Goal: Task Accomplishment & Management: Manage account settings

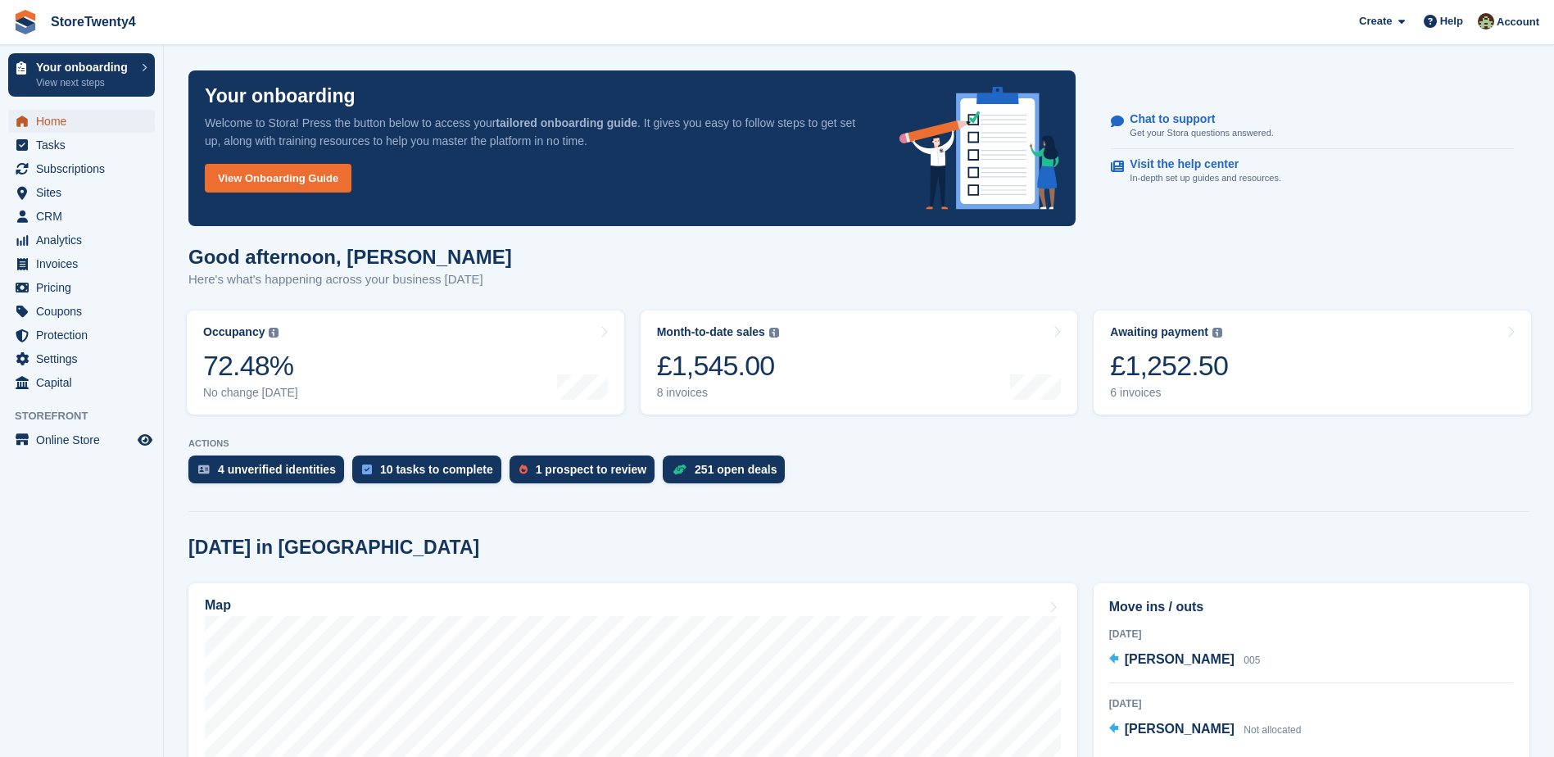
click at [61, 120] on span "Home" at bounding box center [85, 121] width 98 height 23
click at [51, 212] on span "CRM" at bounding box center [85, 216] width 98 height 23
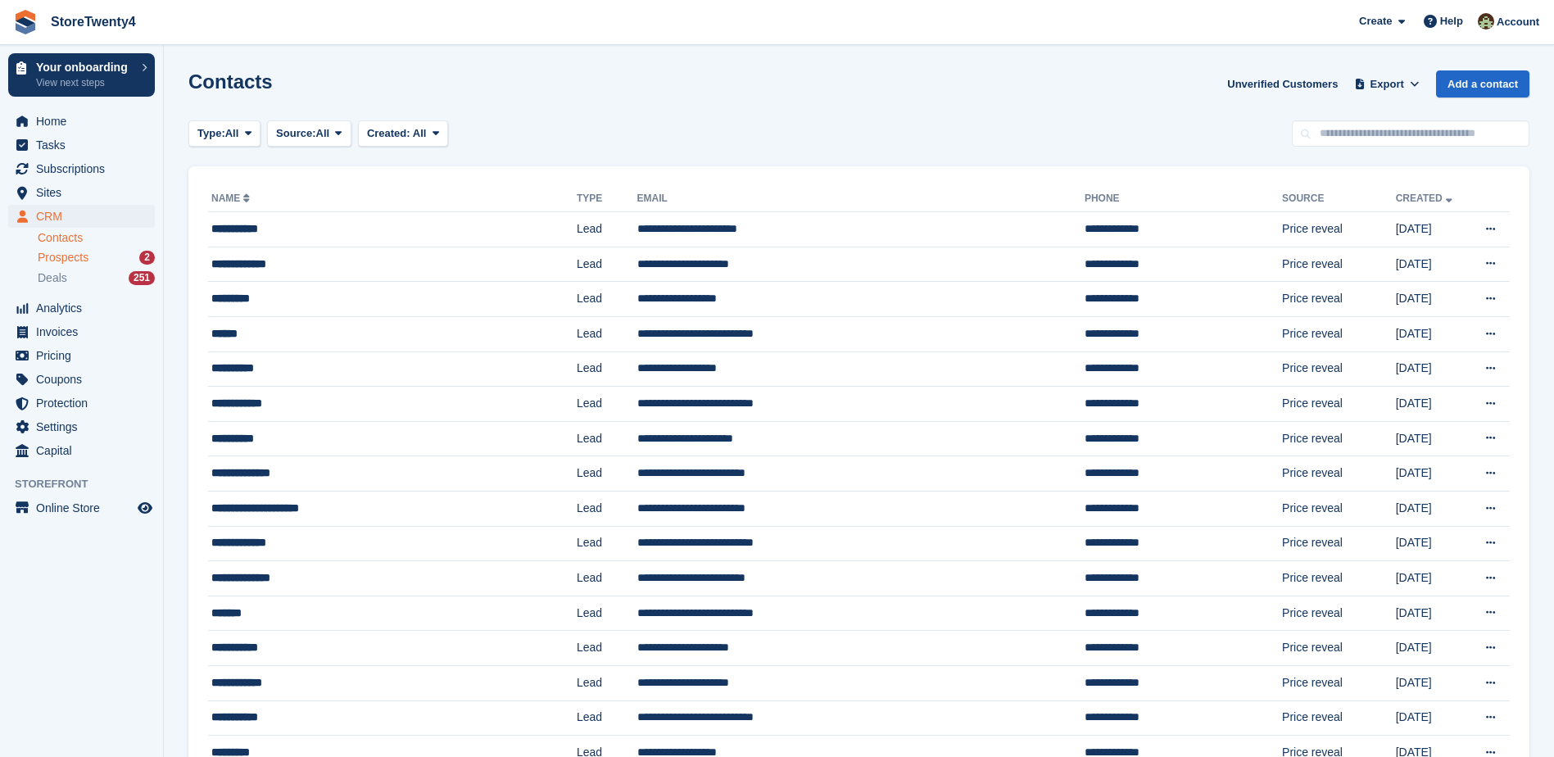
click at [64, 256] on span "Prospects" at bounding box center [63, 258] width 51 height 16
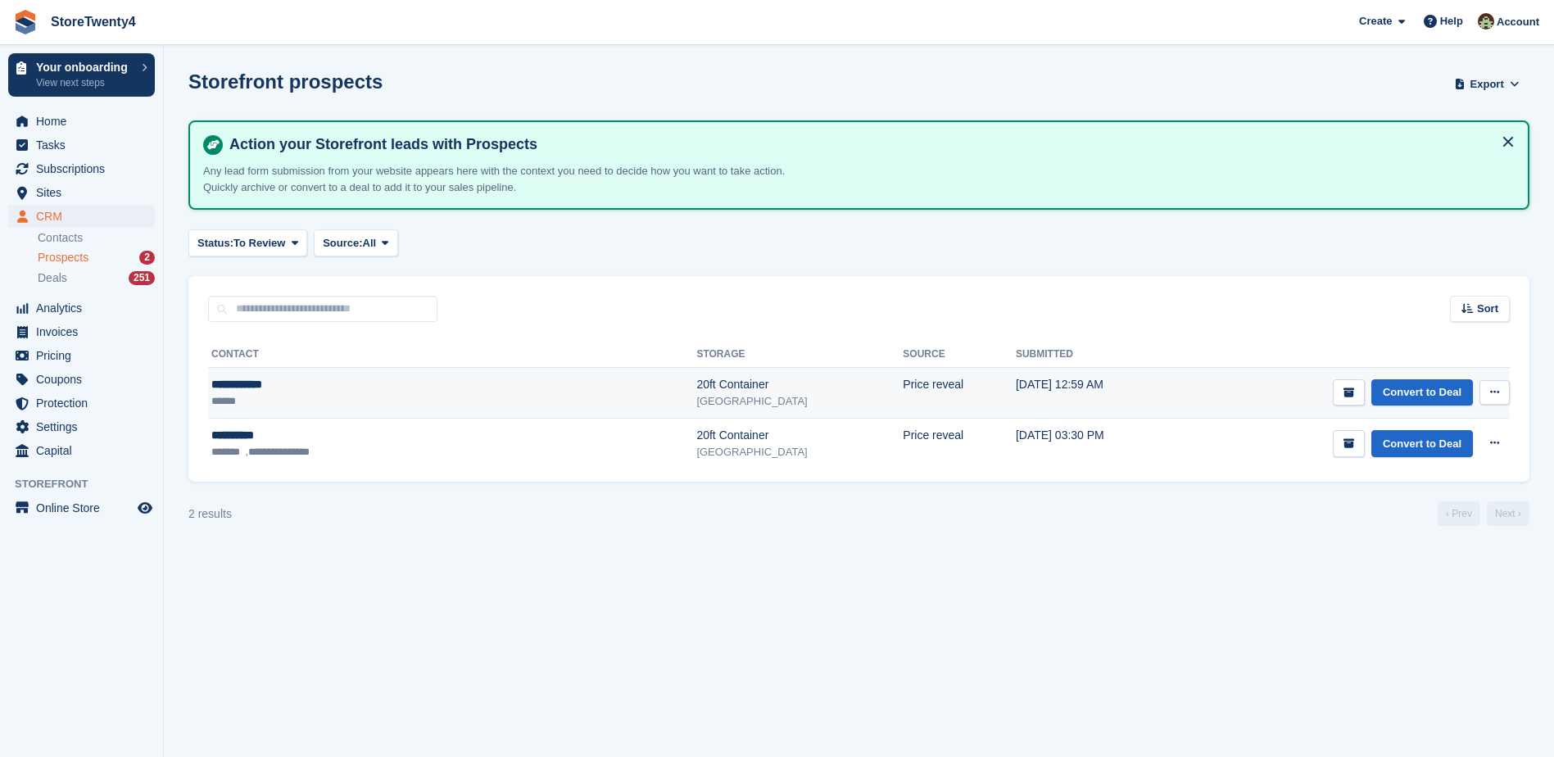
click at [696, 384] on div "20ft Container" at bounding box center [799, 384] width 206 height 17
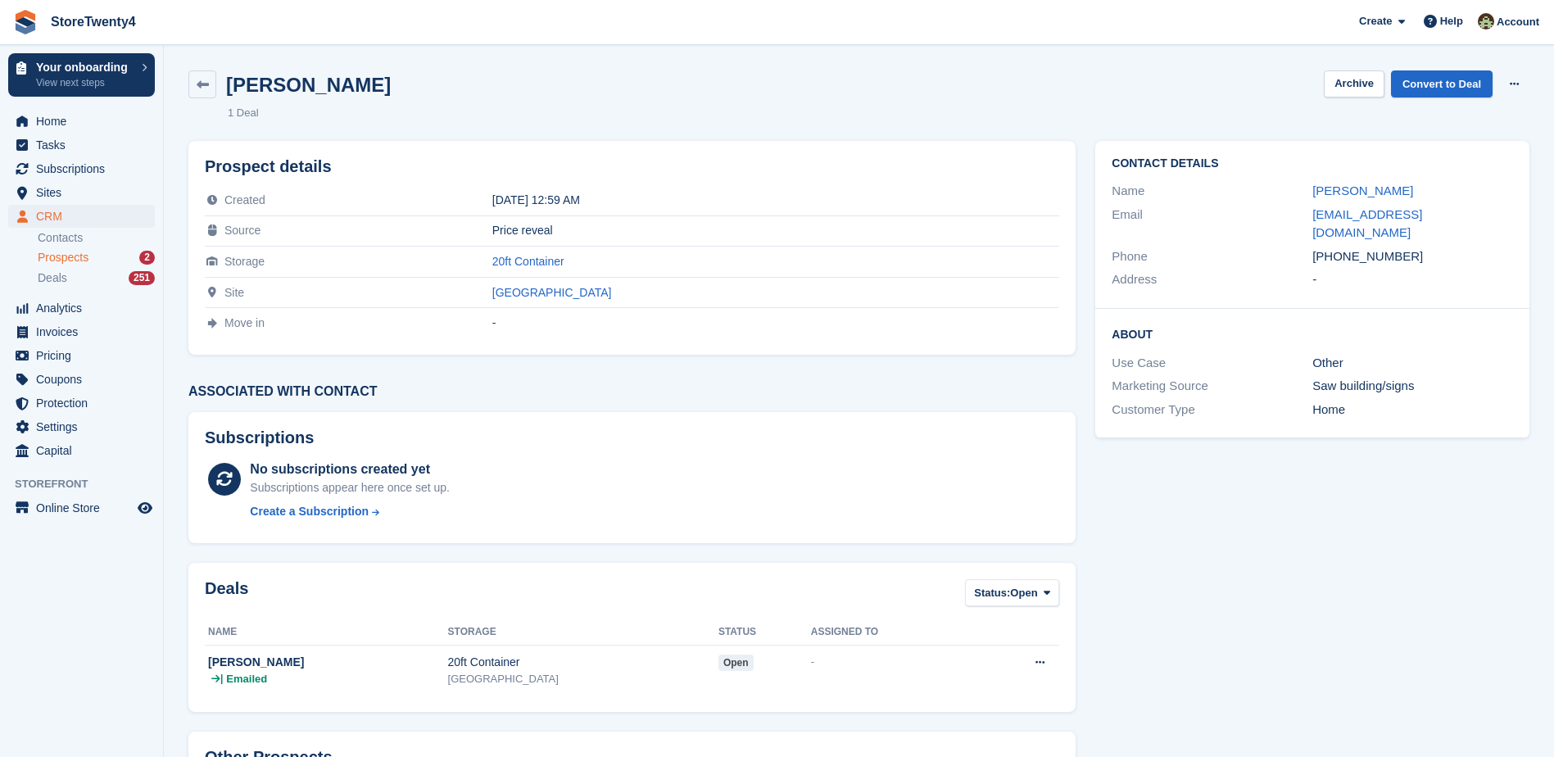
scroll to position [131, 0]
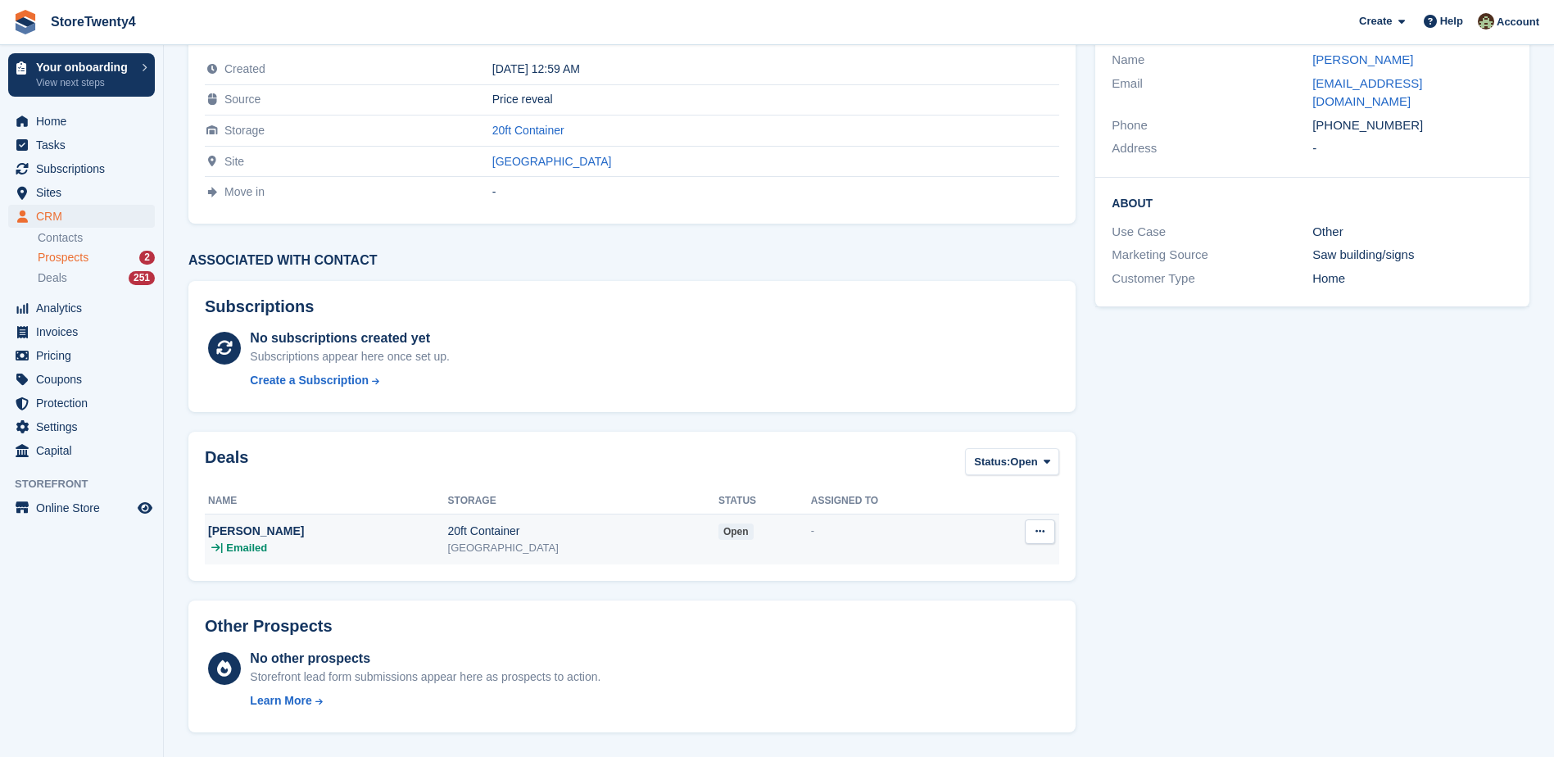
click at [448, 540] on div "[GEOGRAPHIC_DATA]" at bounding box center [583, 548] width 270 height 16
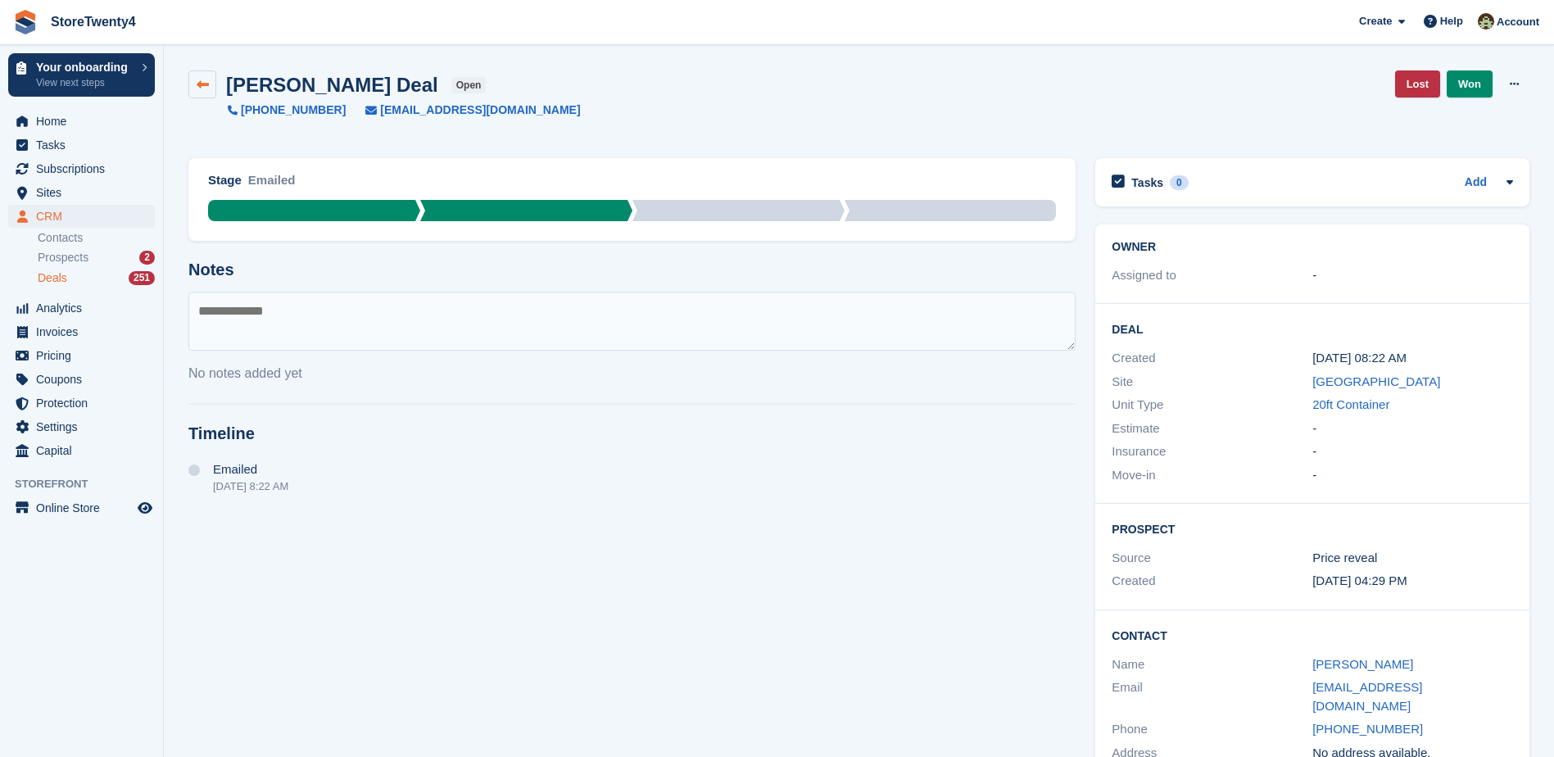
click at [201, 88] on icon at bounding box center [203, 85] width 12 height 12
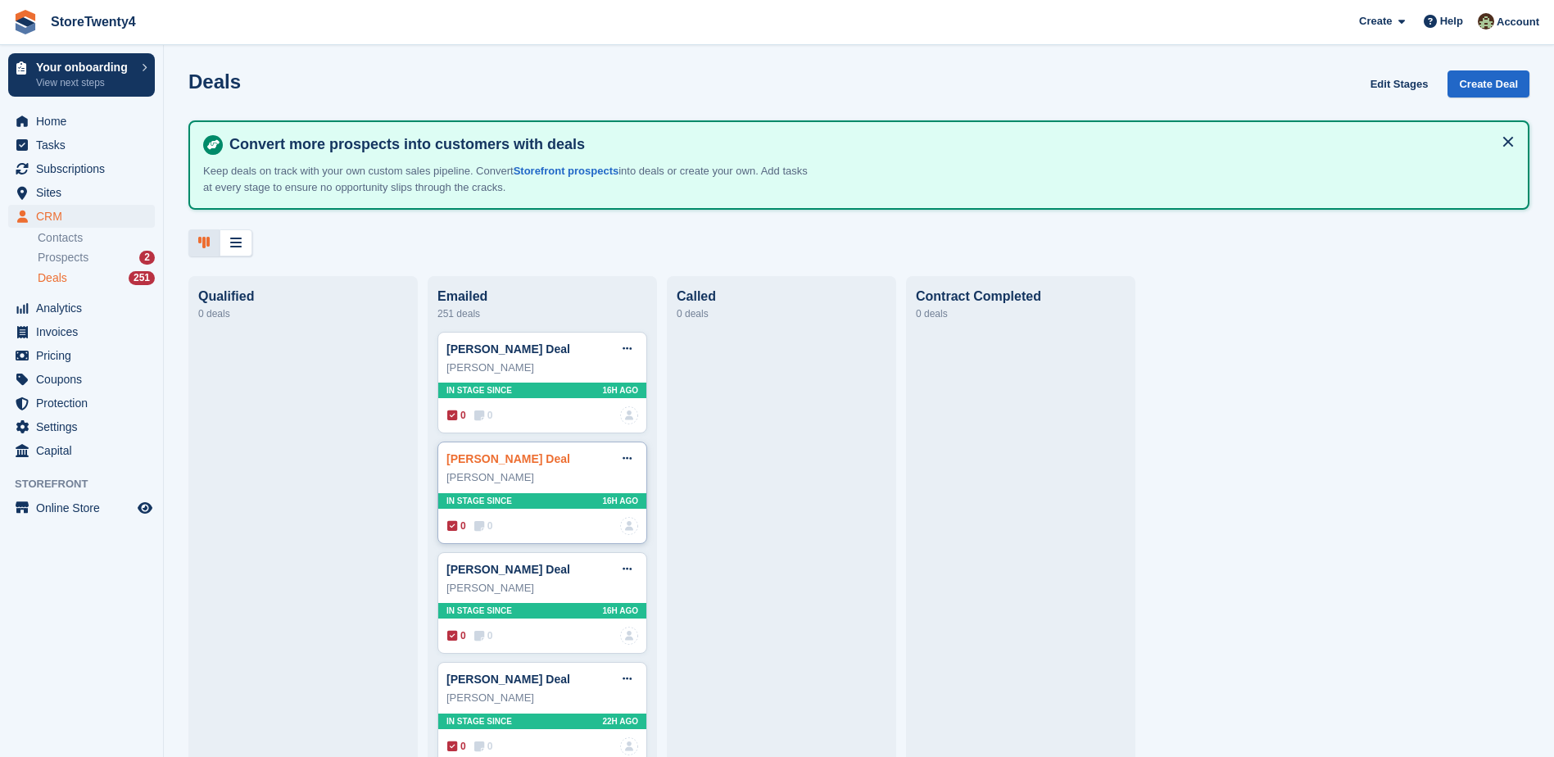
click at [536, 465] on link "[PERSON_NAME] Deal" at bounding box center [509, 458] width 124 height 13
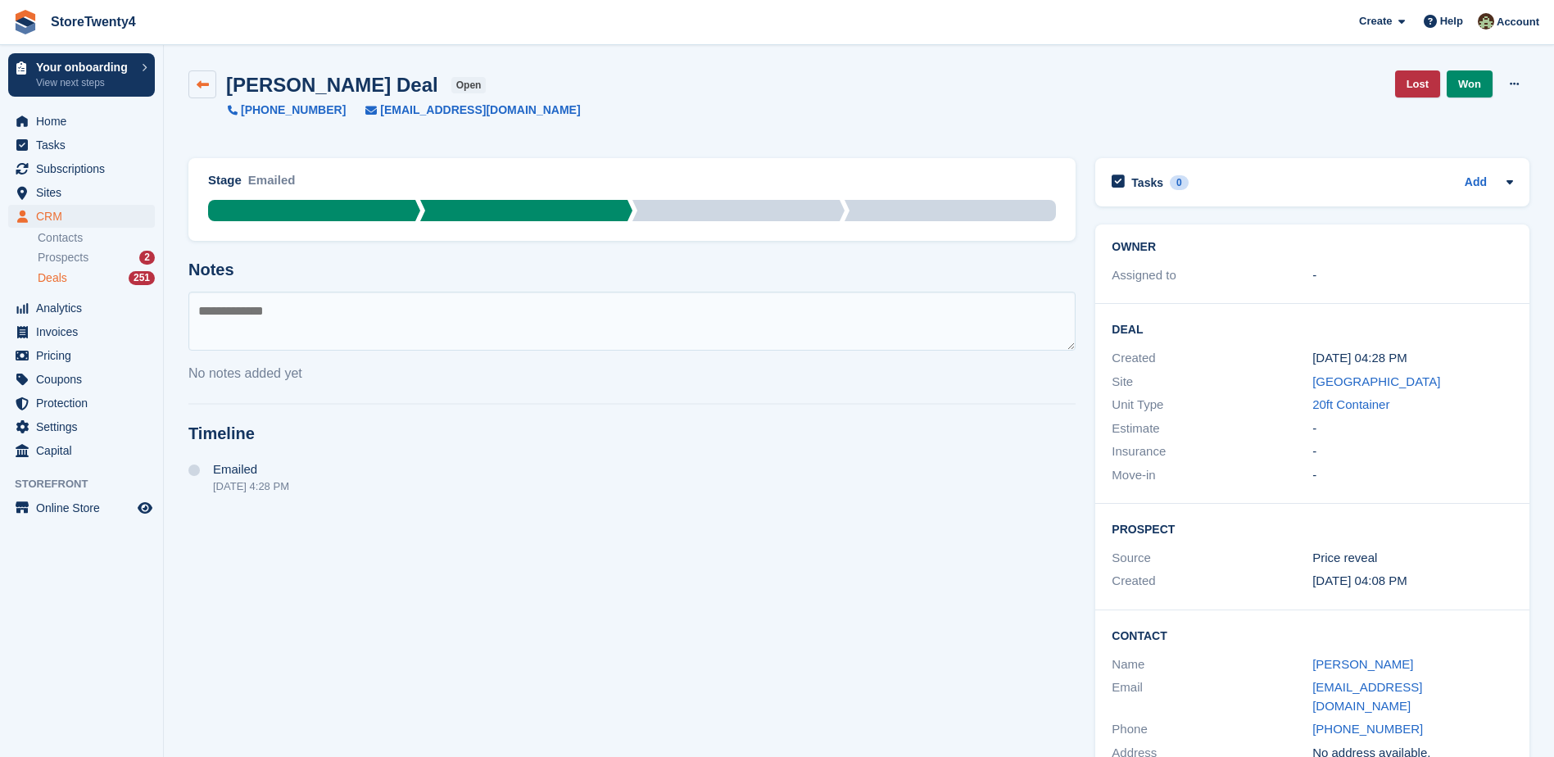
click at [200, 86] on icon at bounding box center [203, 85] width 12 height 12
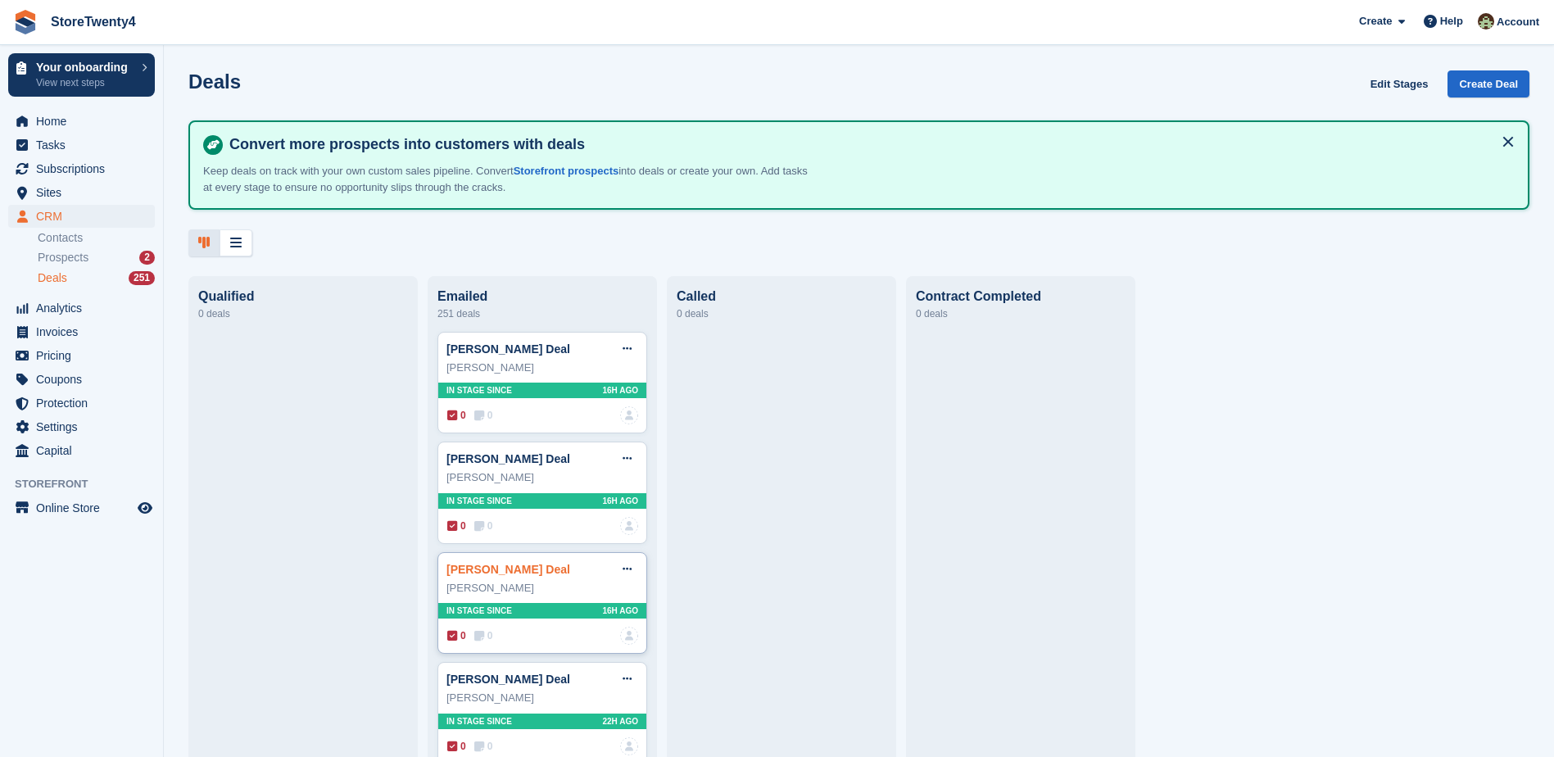
click at [497, 574] on link "Maciej Bula Deal" at bounding box center [509, 569] width 124 height 13
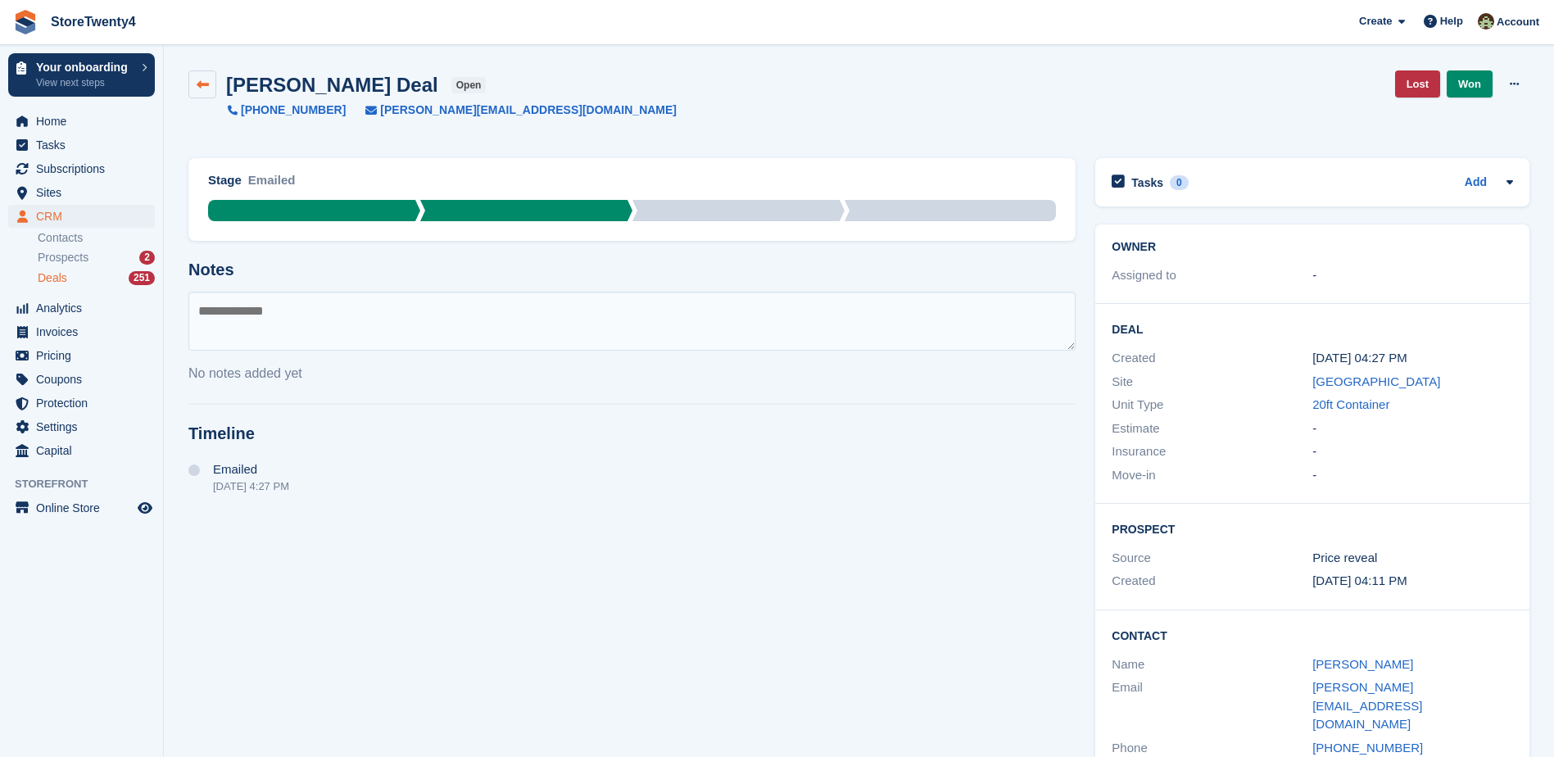
click at [202, 86] on icon at bounding box center [203, 85] width 12 height 12
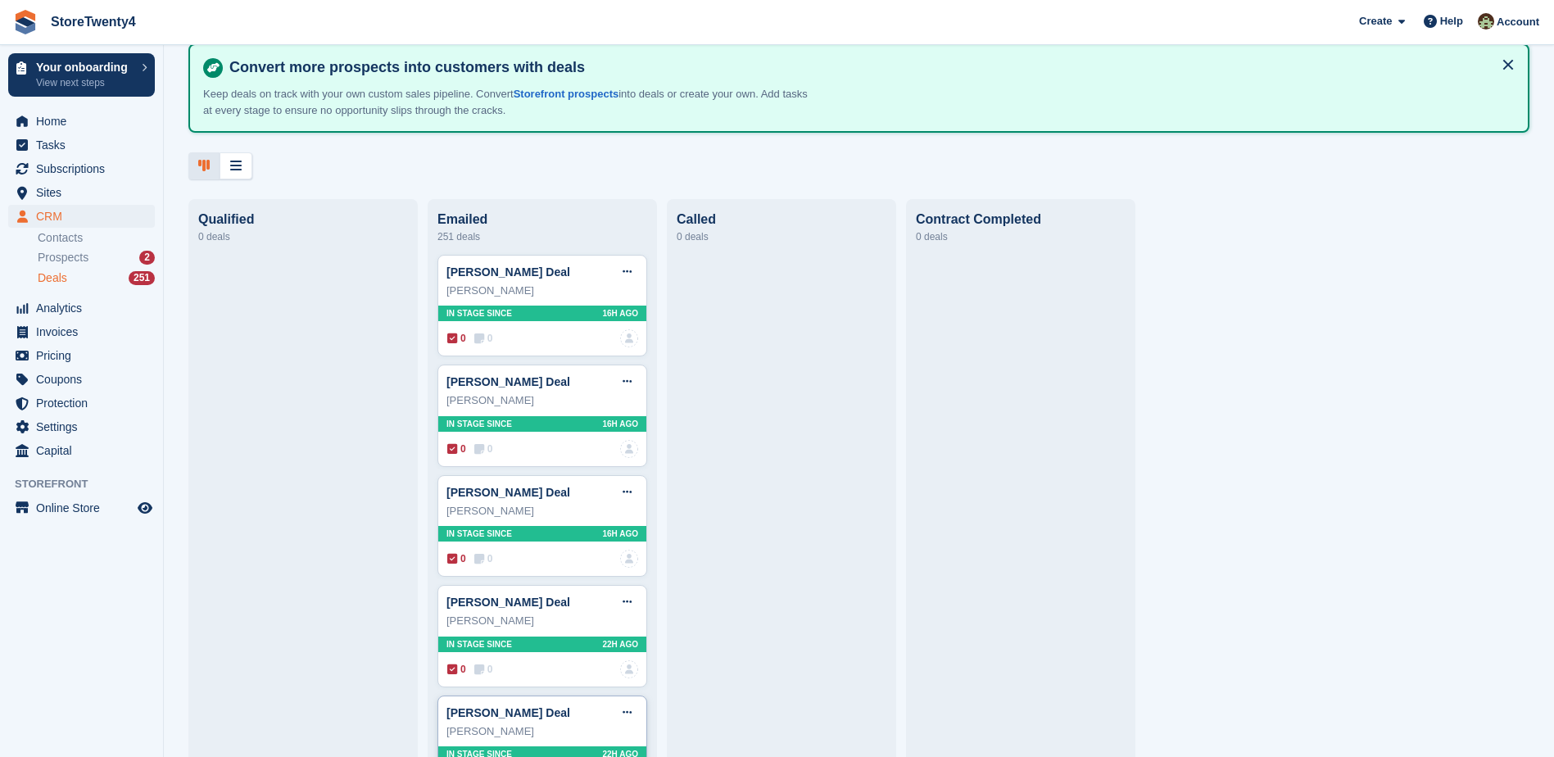
scroll to position [164, 0]
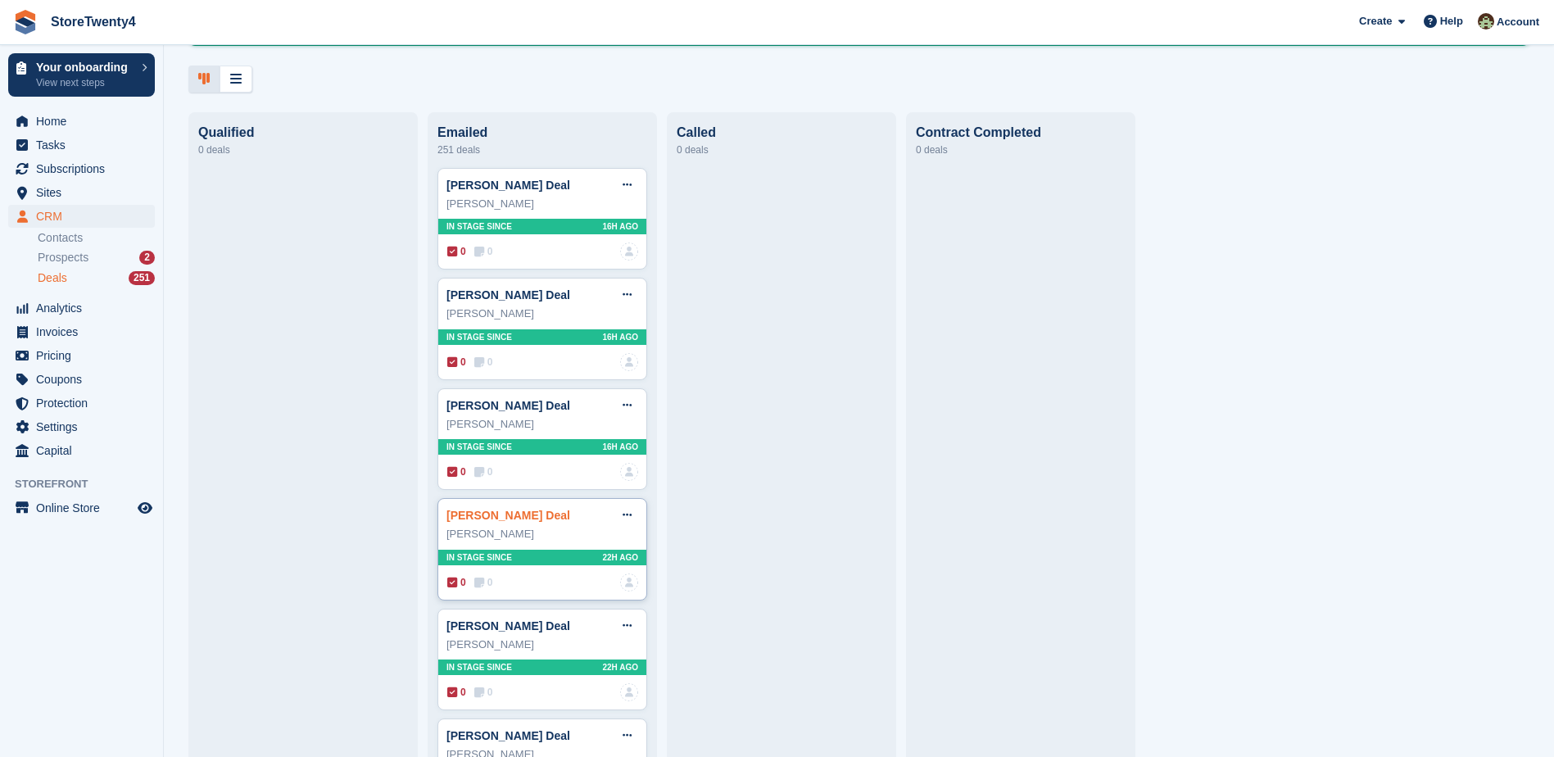
click at [499, 522] on link "Anne Armstrong Deal" at bounding box center [509, 515] width 124 height 13
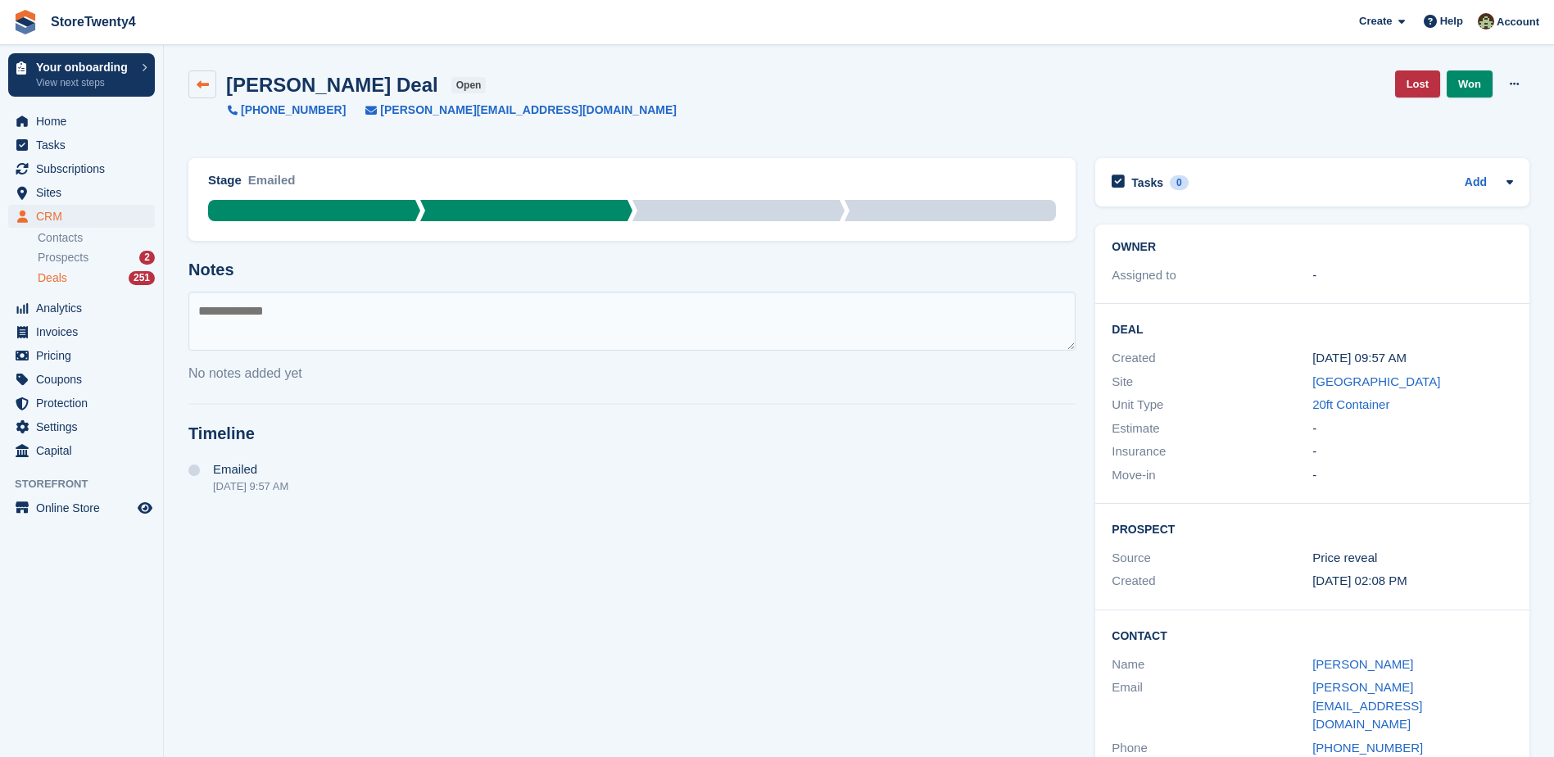
click at [203, 87] on icon at bounding box center [203, 85] width 12 height 12
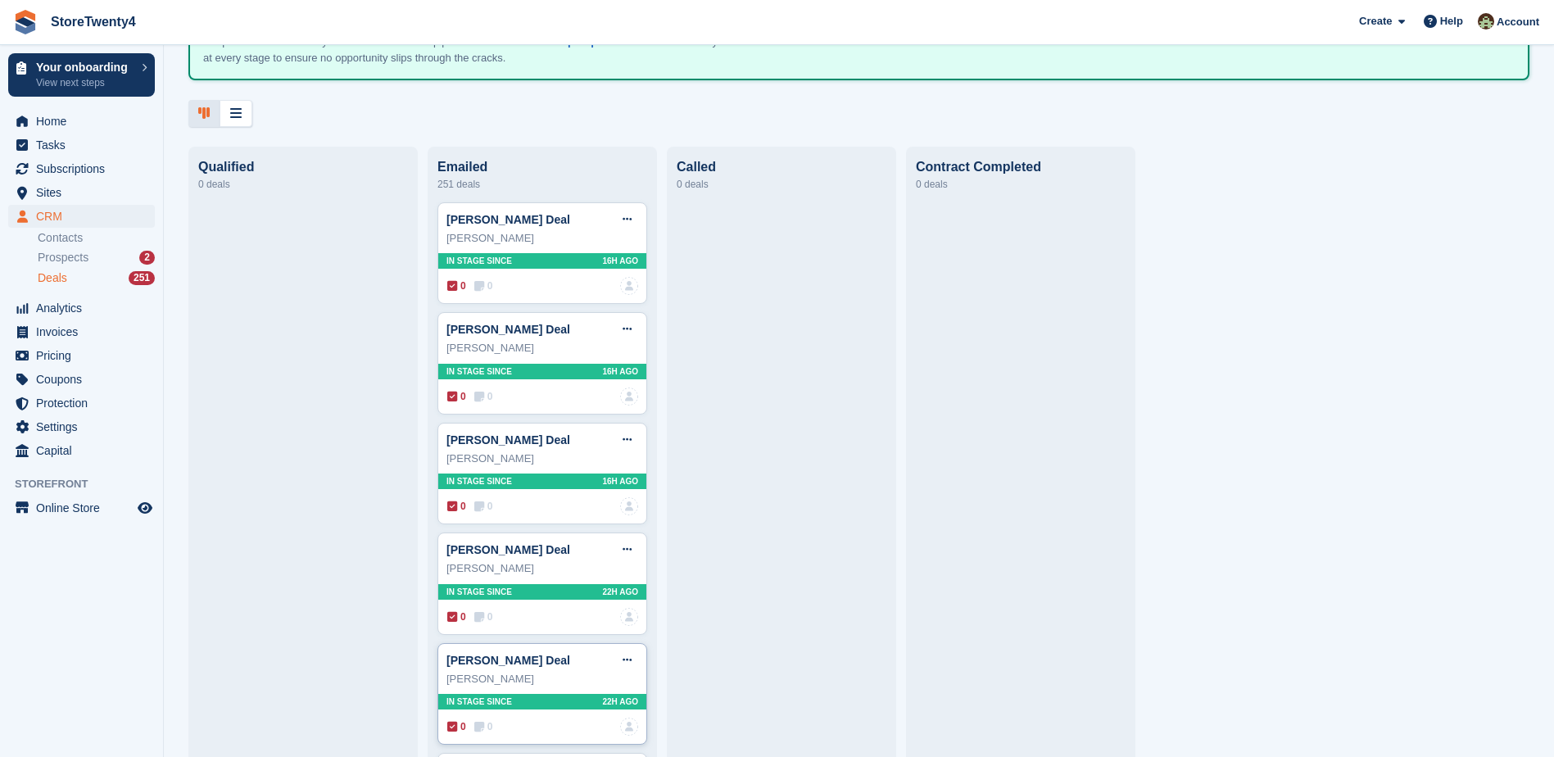
scroll to position [410, 0]
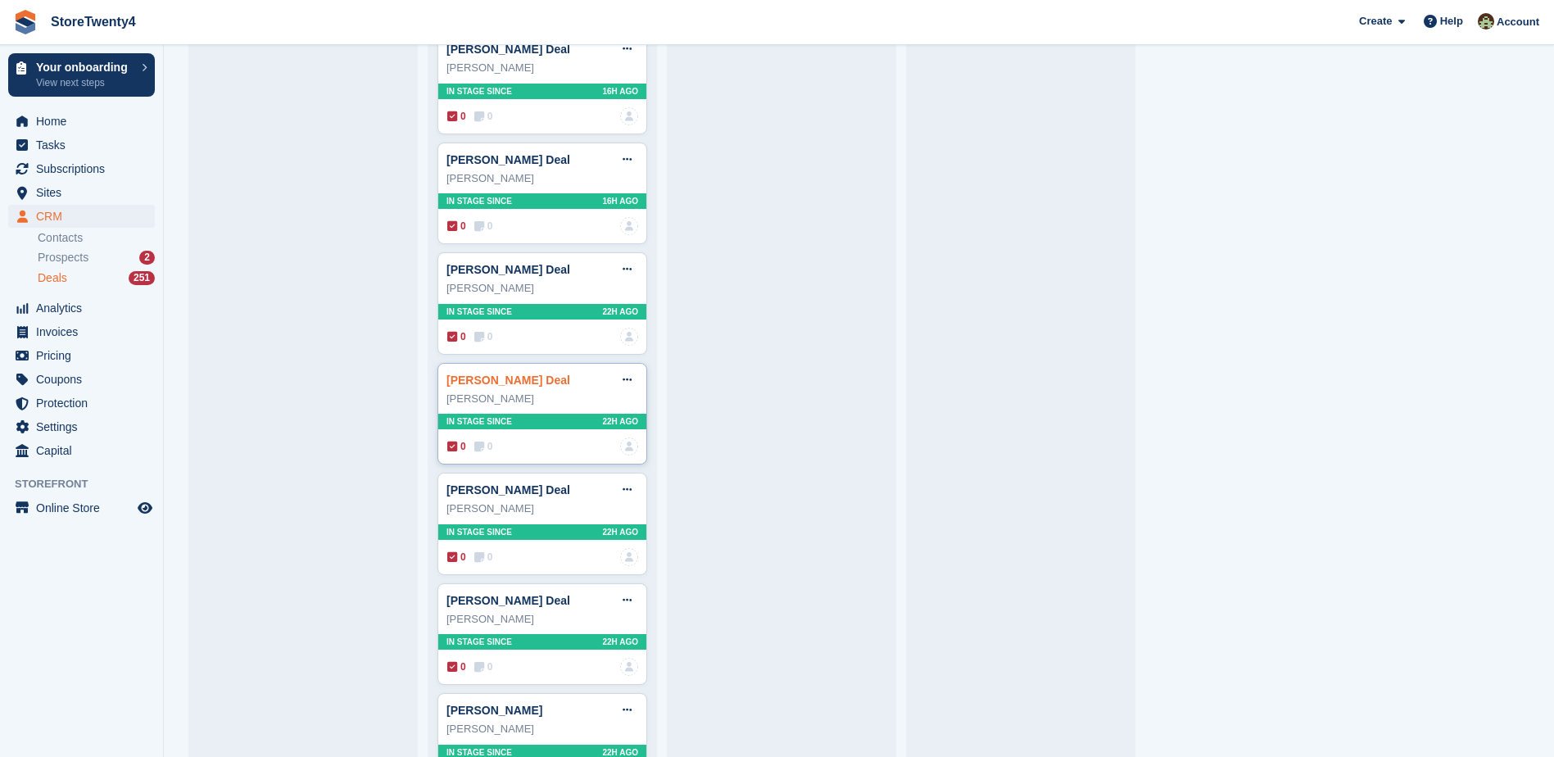
click at [515, 386] on link "amanda thomson Deal" at bounding box center [509, 380] width 124 height 13
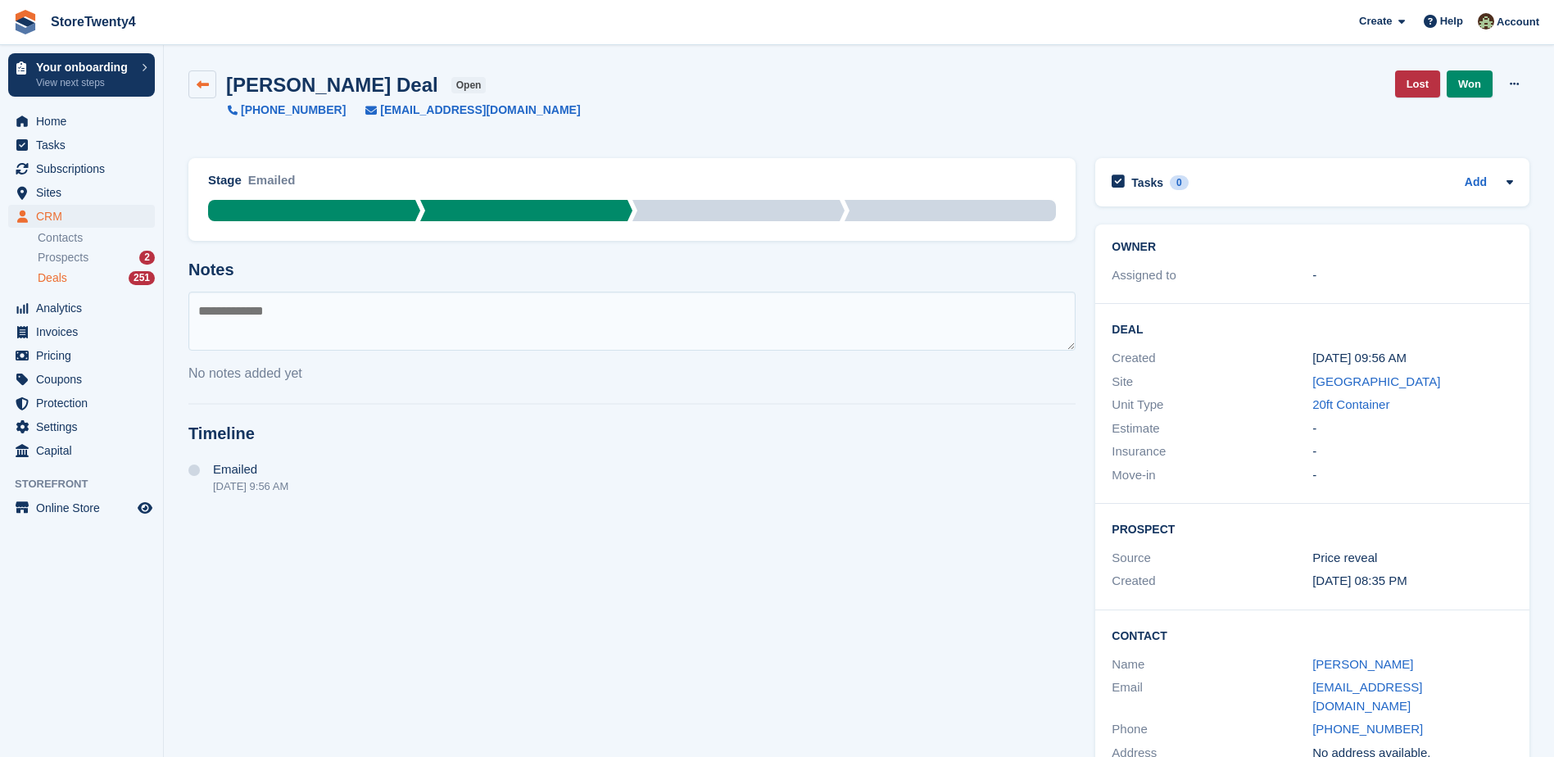
click at [203, 82] on icon at bounding box center [203, 85] width 12 height 12
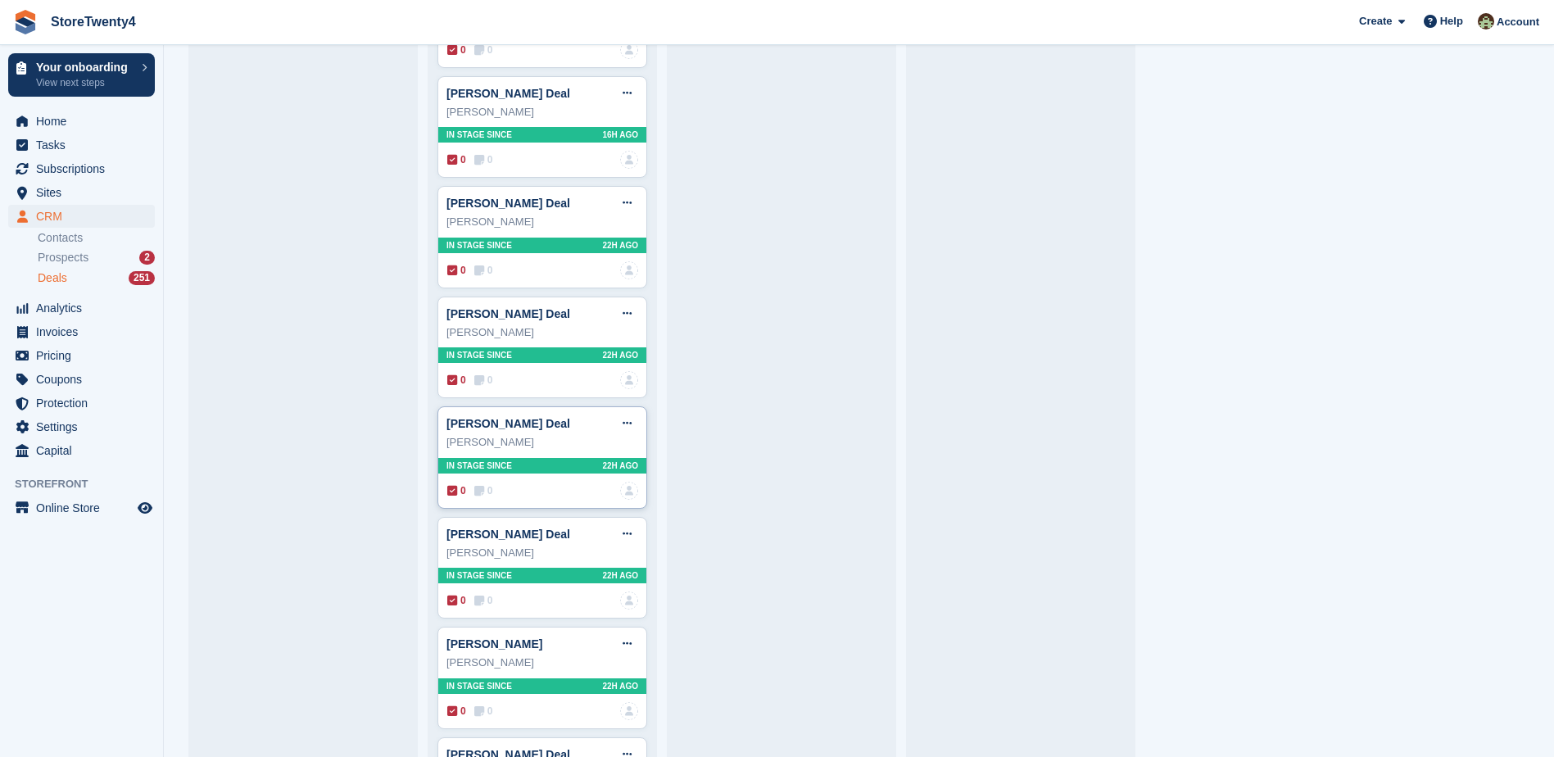
scroll to position [492, 0]
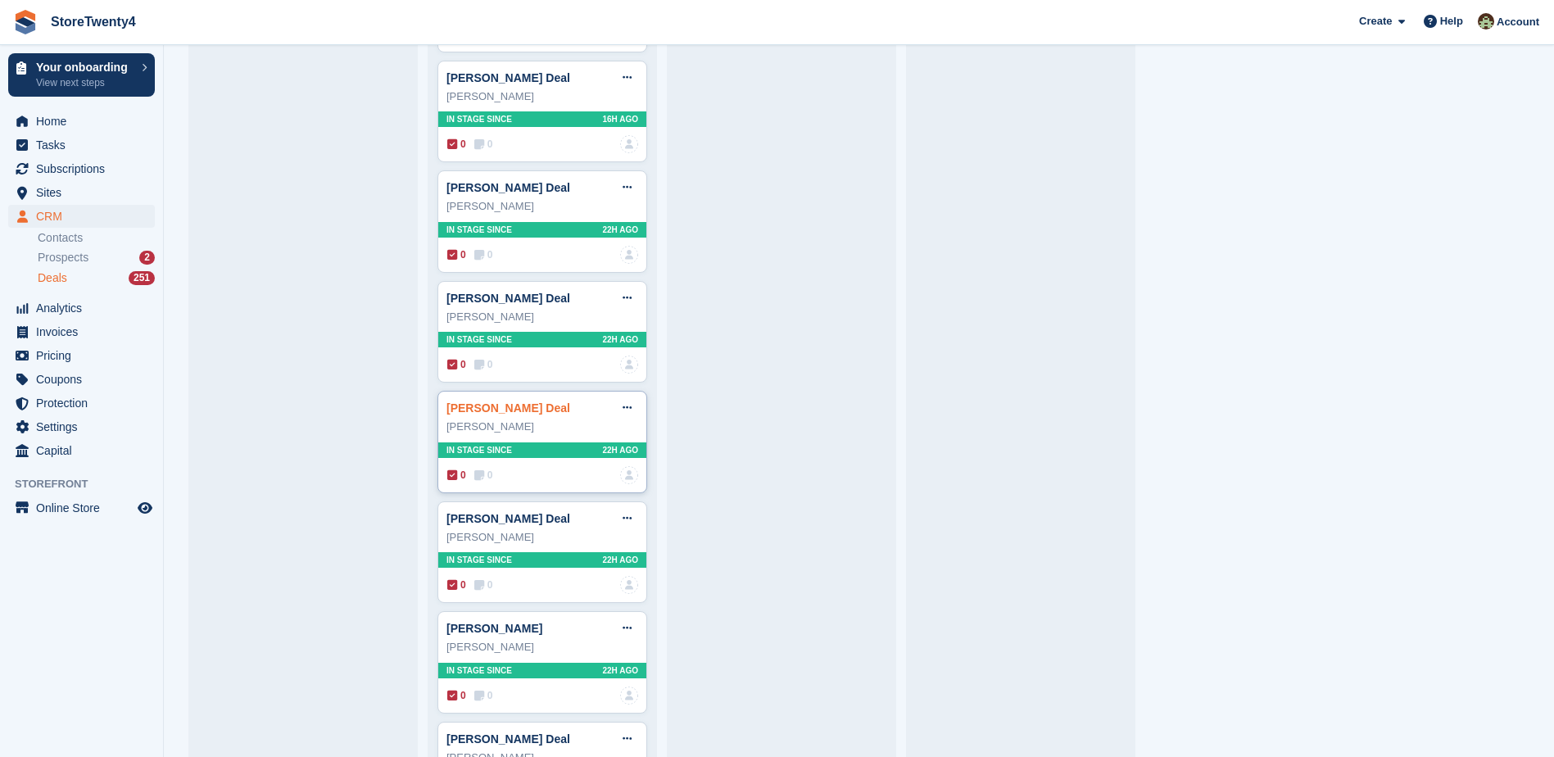
click at [493, 412] on link "Kerry Muir Deal" at bounding box center [509, 408] width 124 height 13
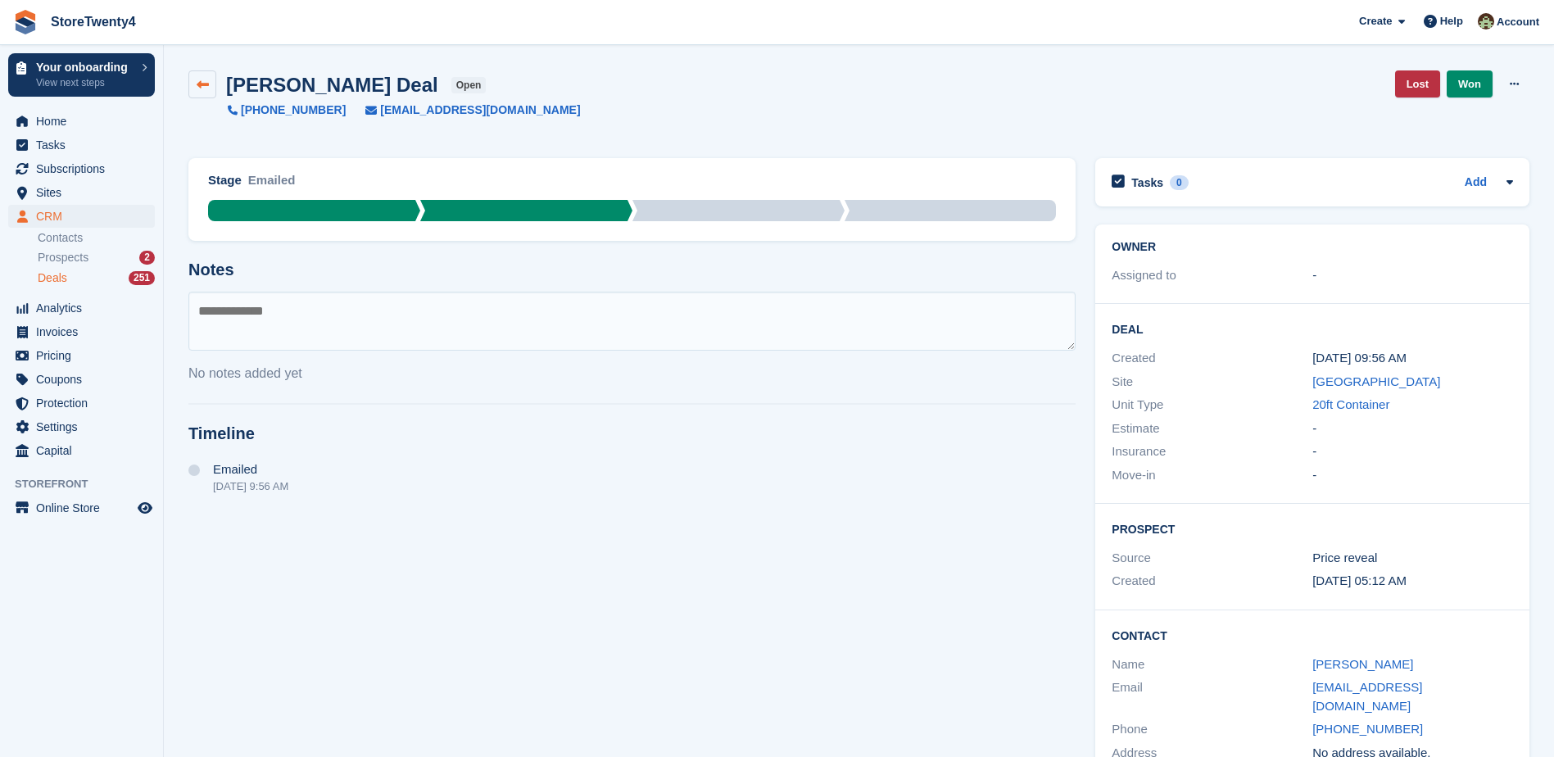
click at [204, 87] on icon at bounding box center [203, 85] width 12 height 12
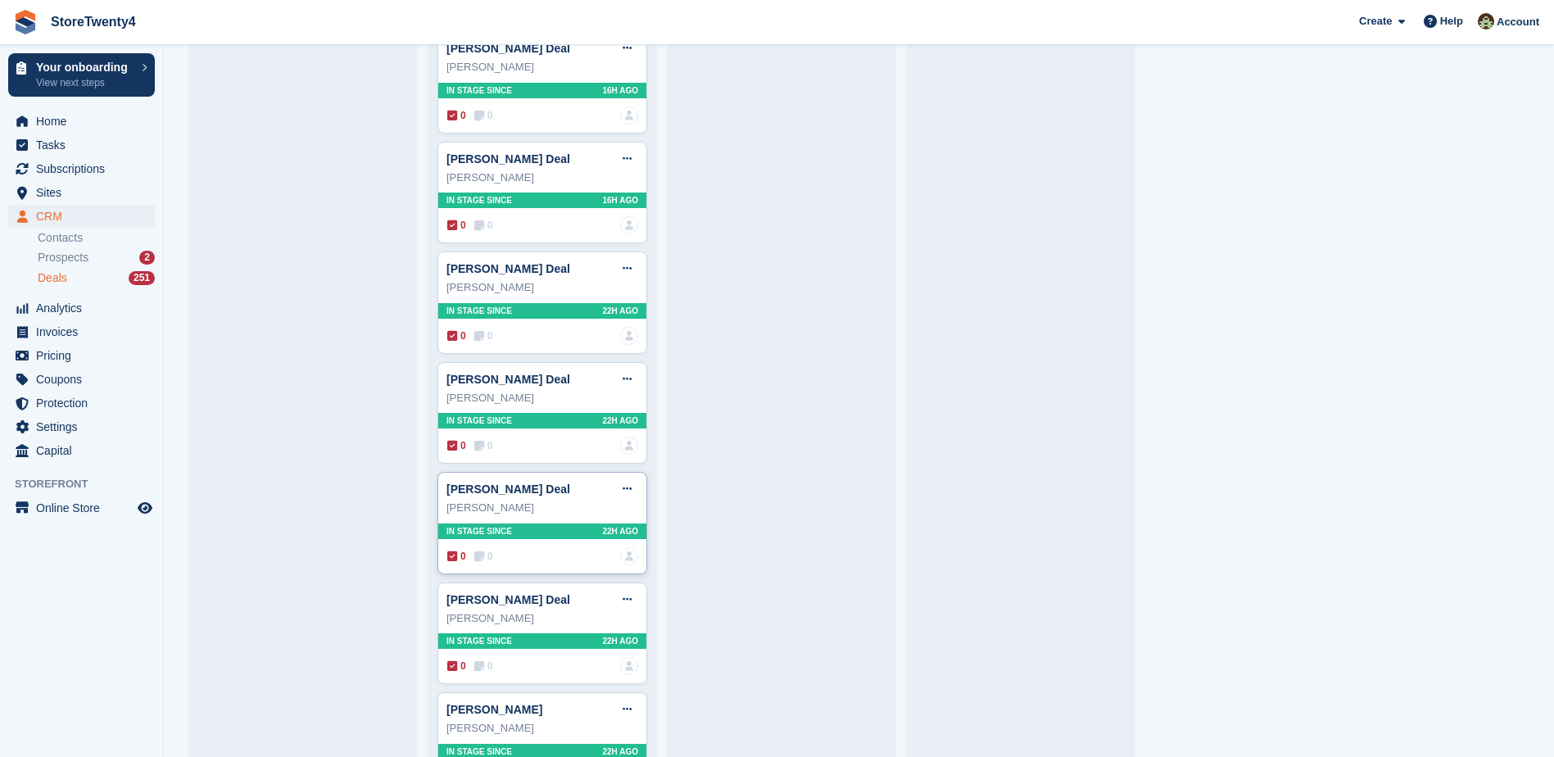
scroll to position [492, 0]
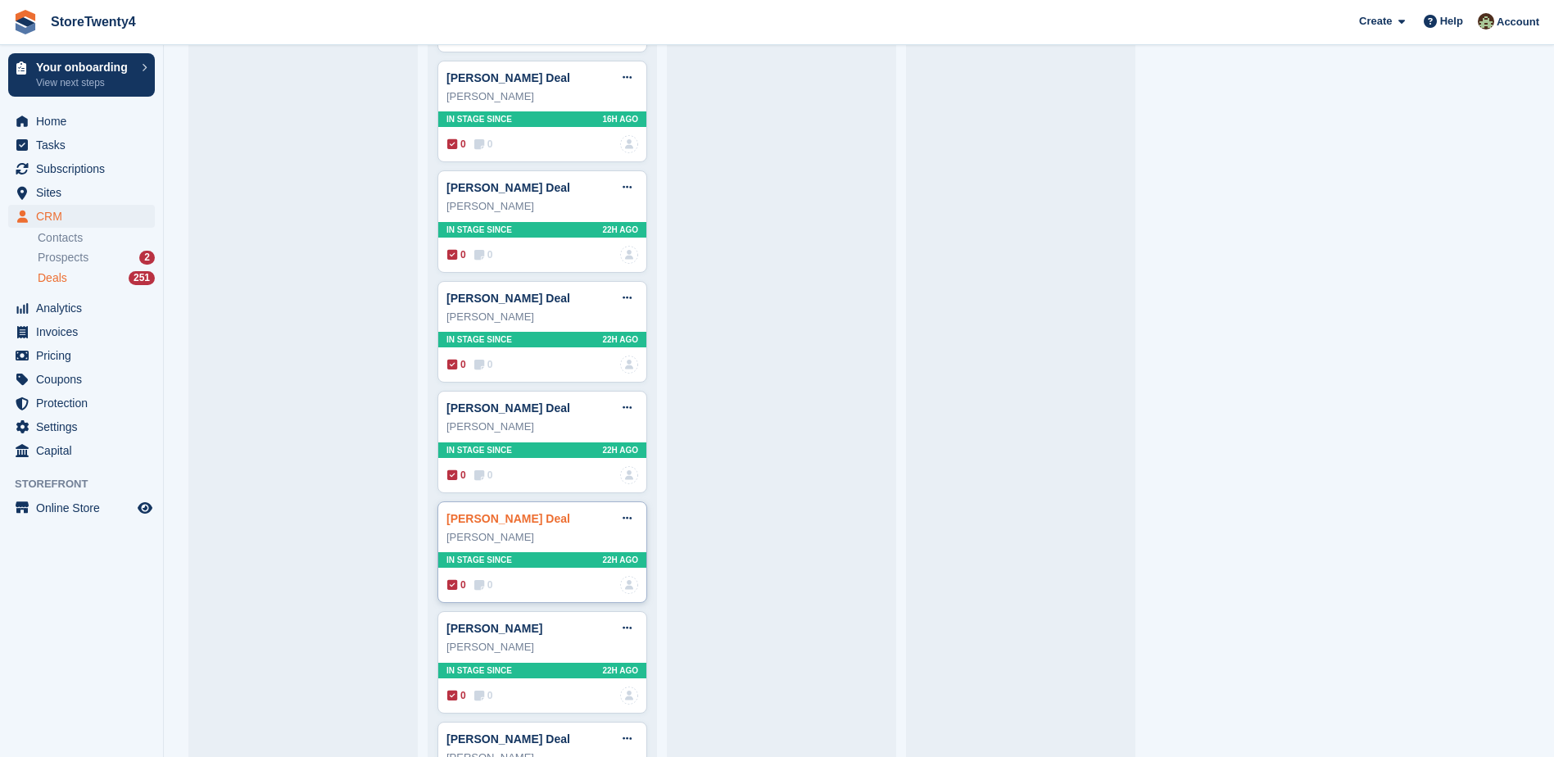
click at [515, 519] on link "George Green Deal" at bounding box center [509, 518] width 124 height 13
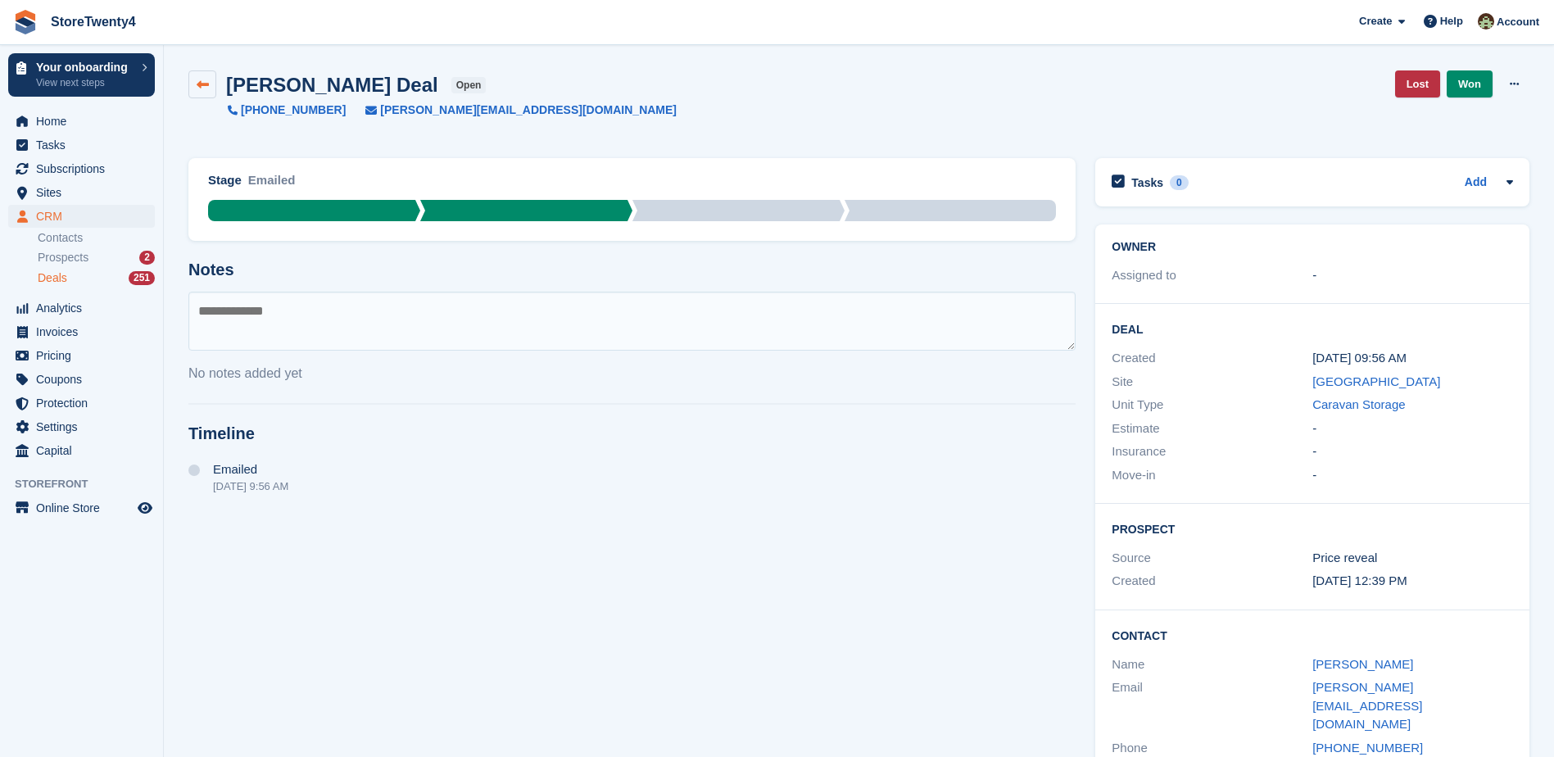
click at [210, 85] on link at bounding box center [202, 84] width 28 height 28
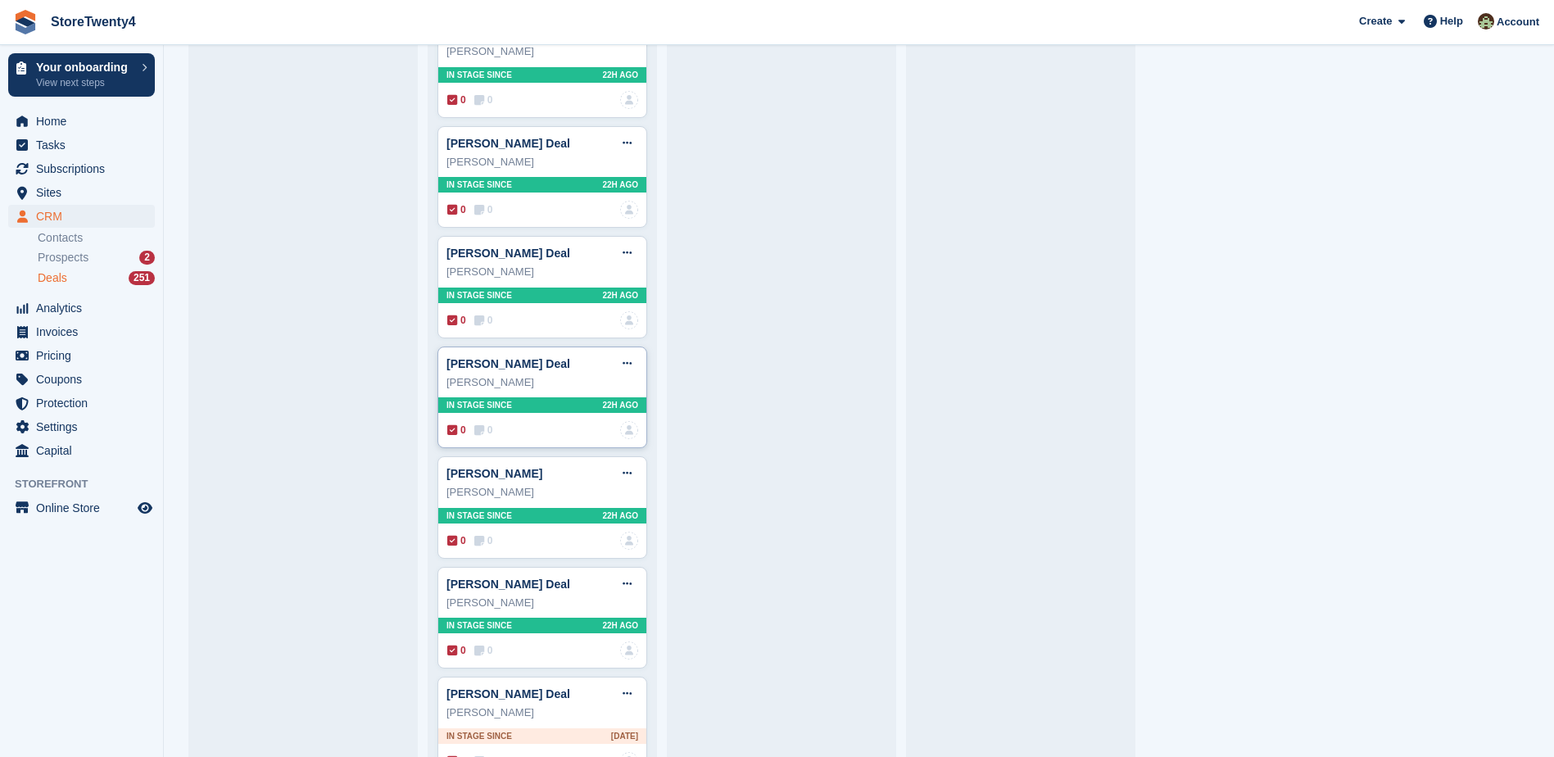
scroll to position [656, 0]
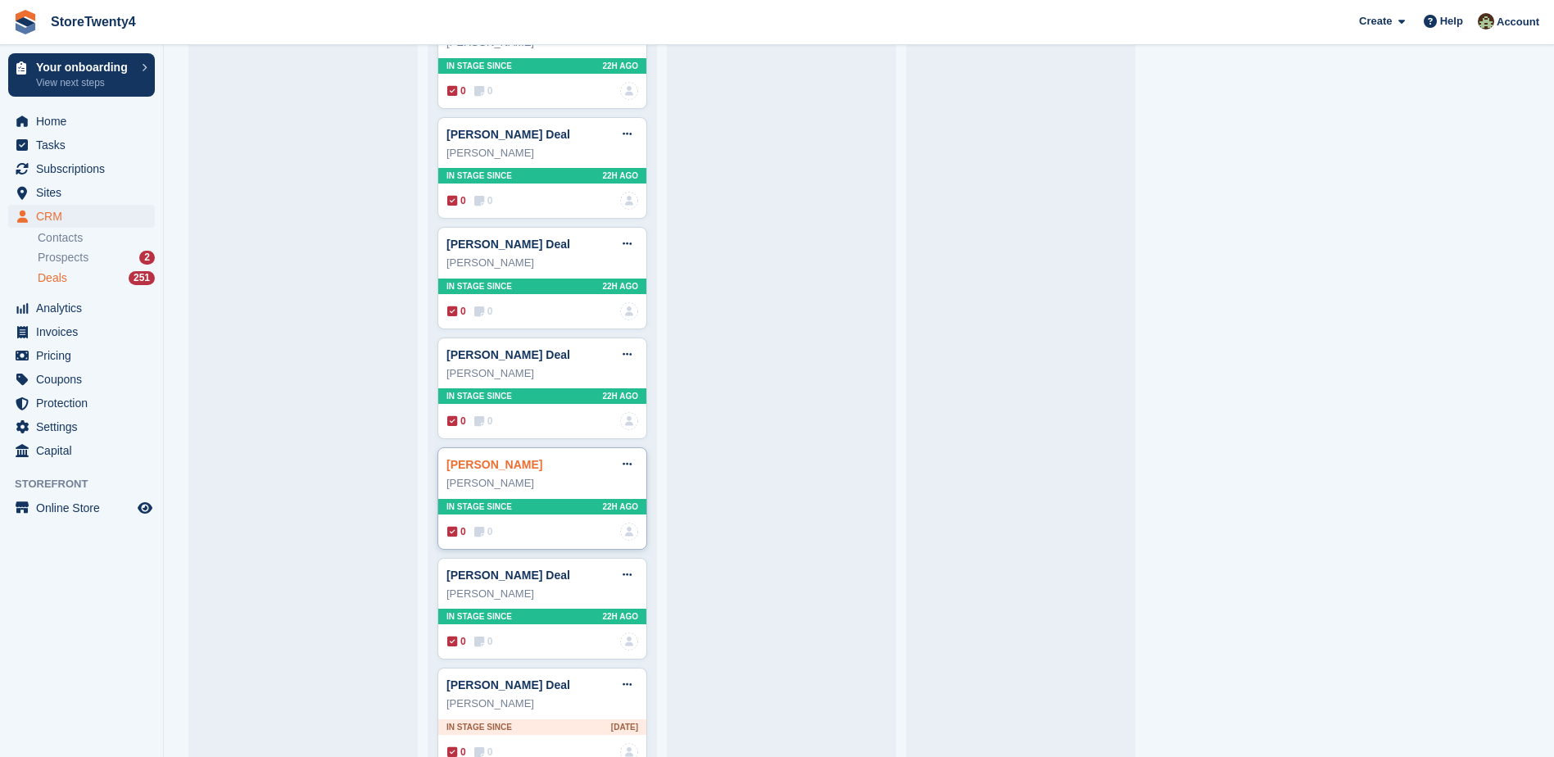
click at [512, 469] on link "Jon wilson Deal" at bounding box center [495, 464] width 96 height 13
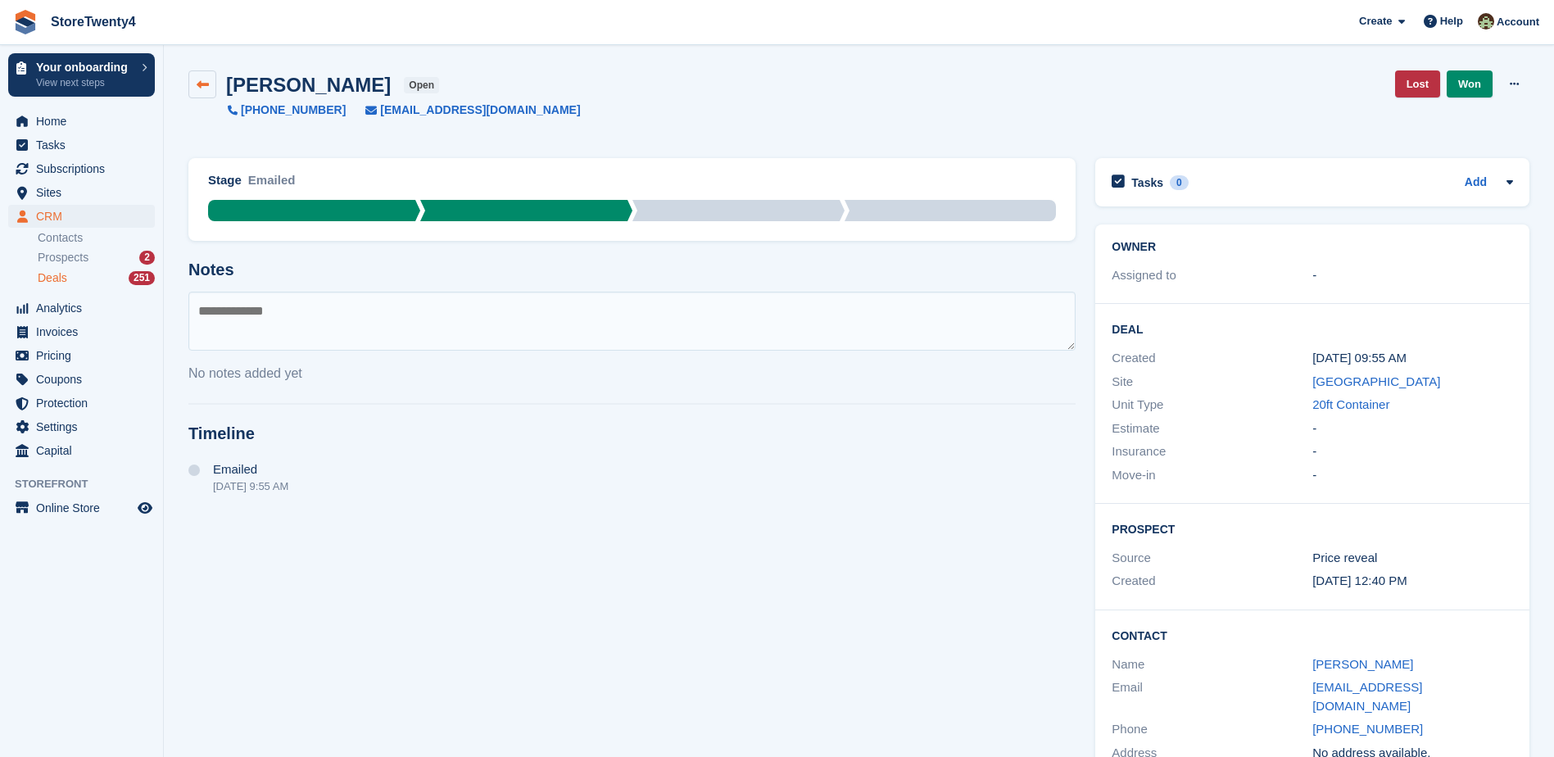
click at [206, 89] on icon at bounding box center [203, 85] width 12 height 12
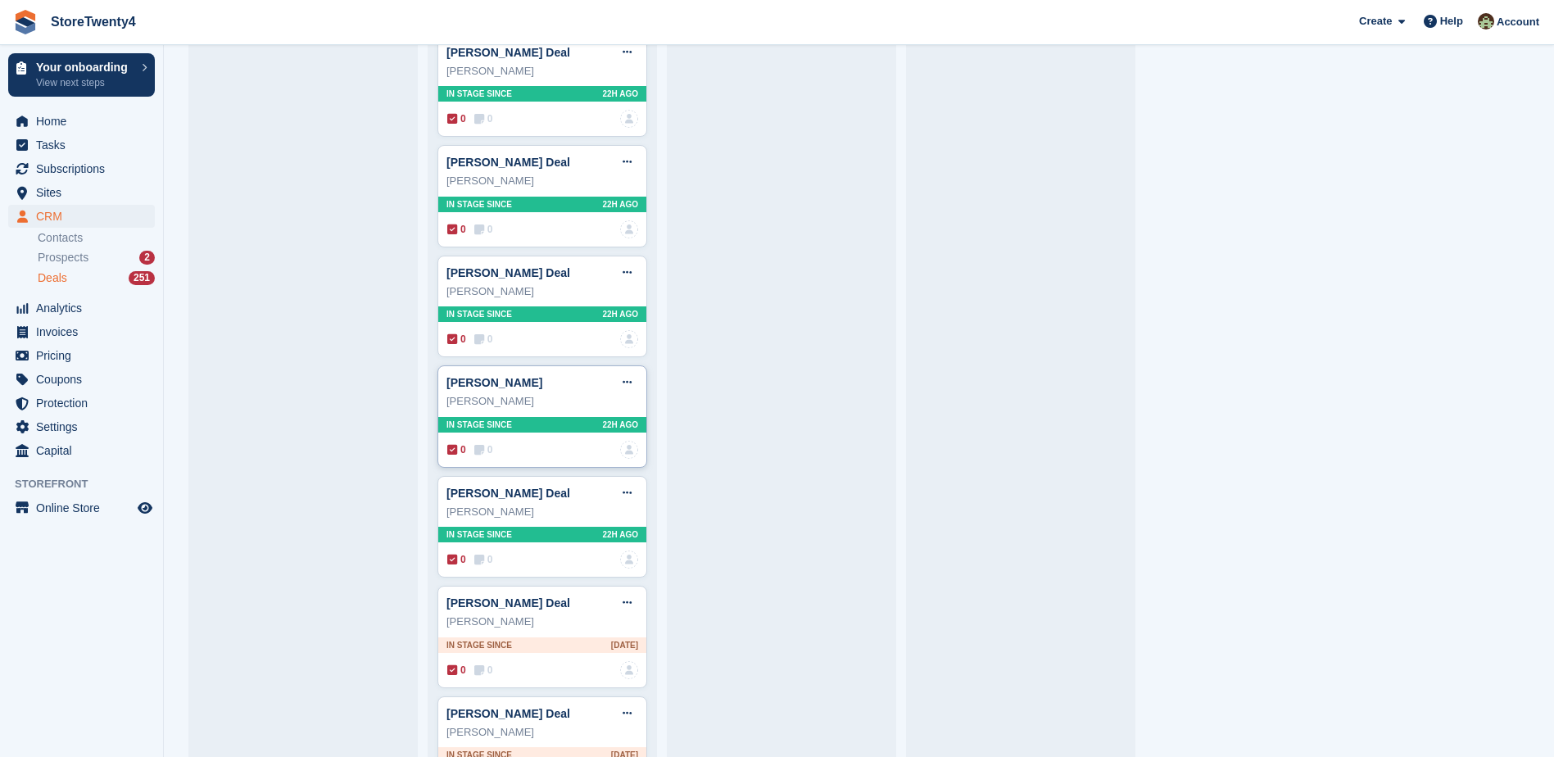
scroll to position [819, 0]
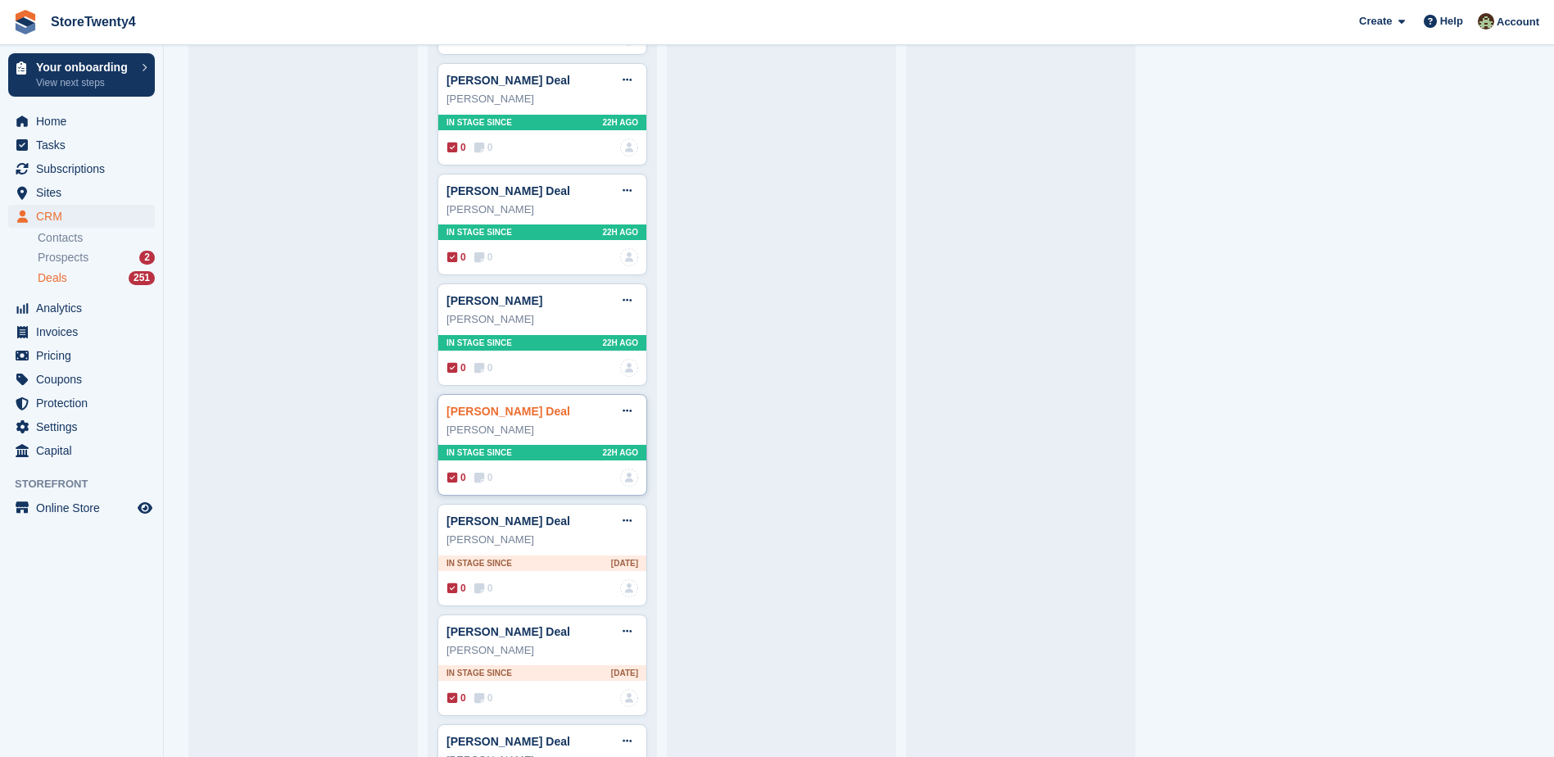
click at [496, 415] on link "Alicja Deal" at bounding box center [509, 411] width 124 height 13
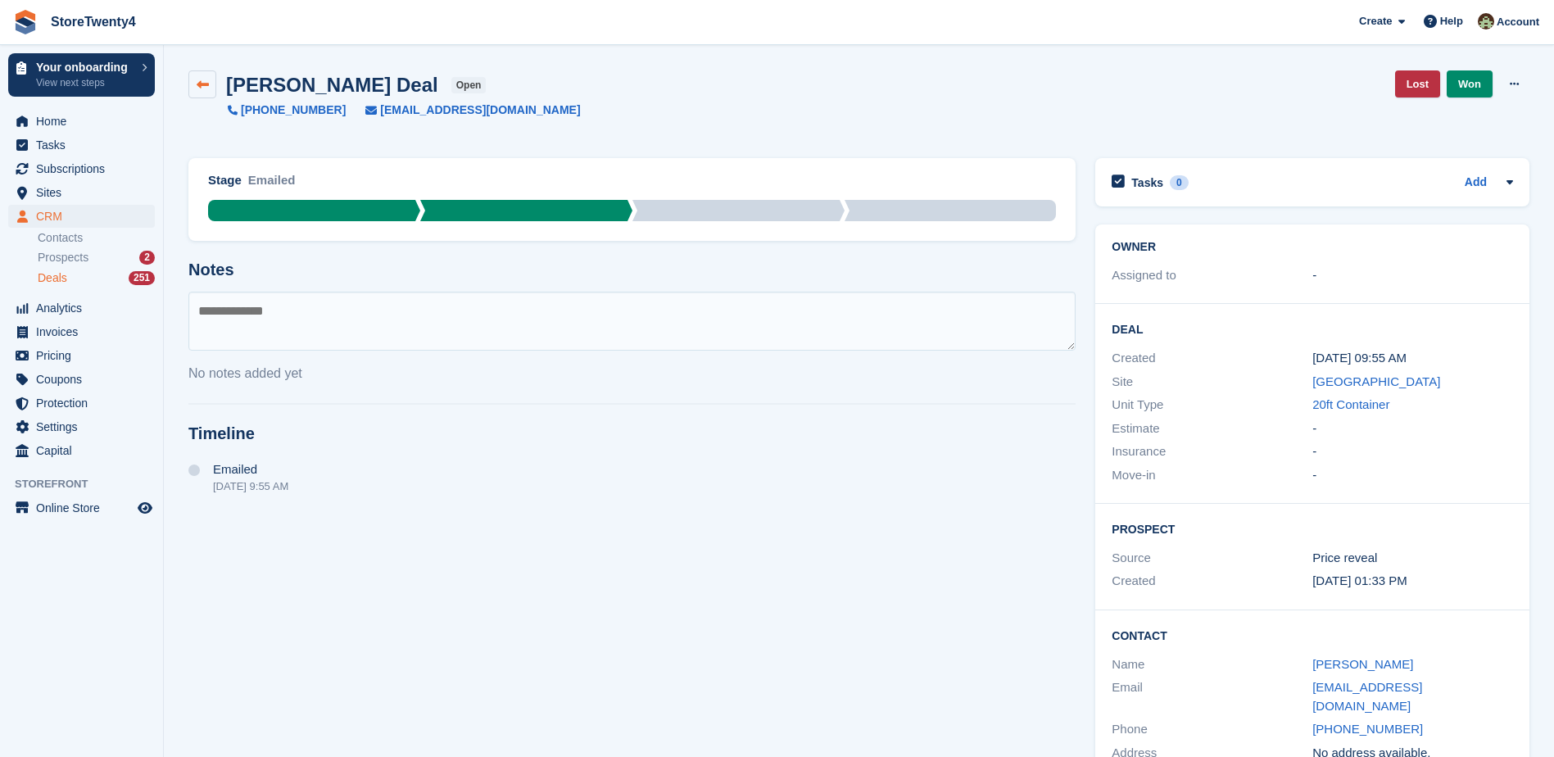
click at [200, 88] on icon at bounding box center [203, 85] width 12 height 12
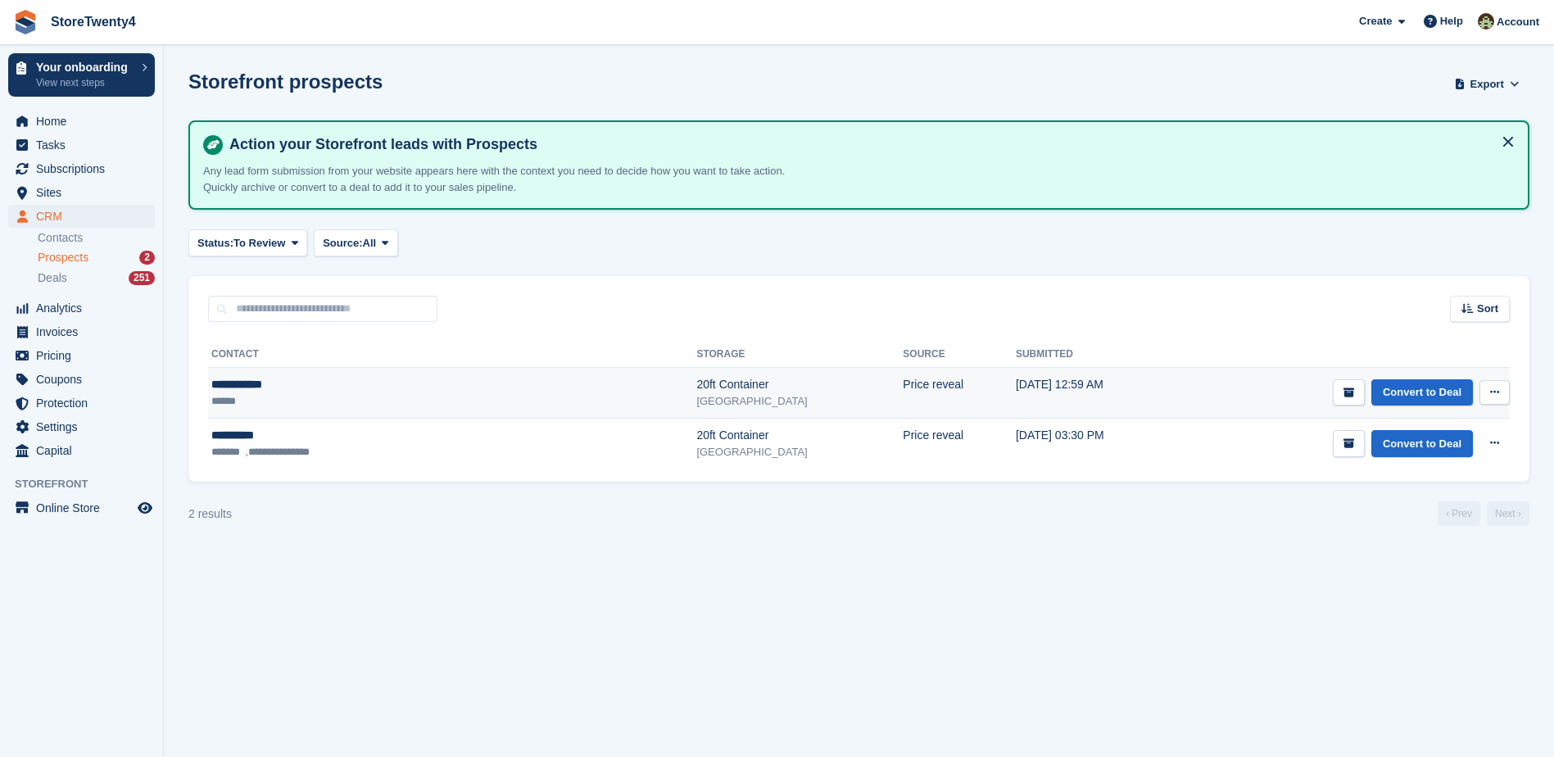
click at [696, 383] on div "20ft Container" at bounding box center [799, 384] width 206 height 17
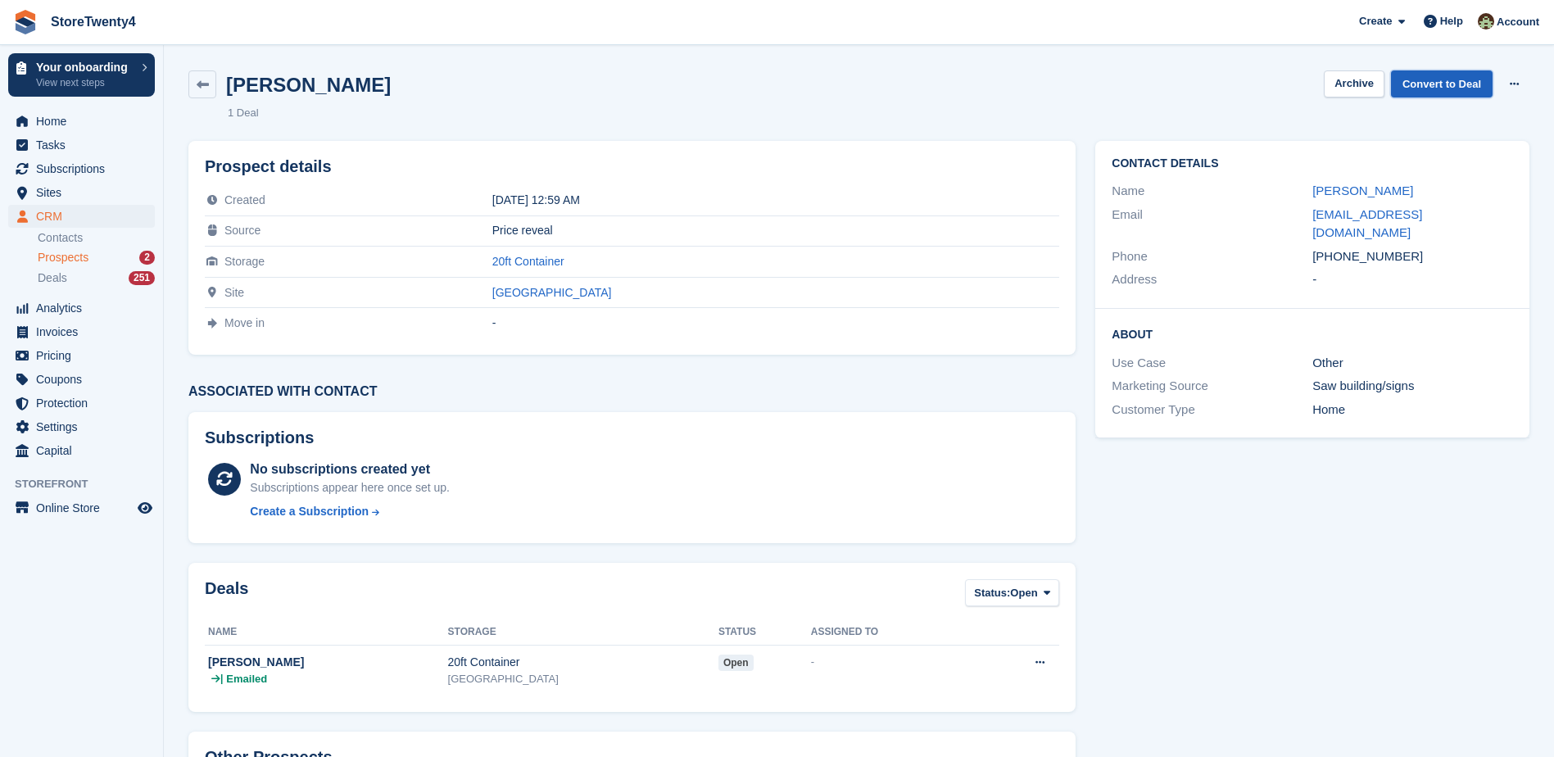
click at [1420, 79] on link "Convert to Deal" at bounding box center [1442, 83] width 102 height 27
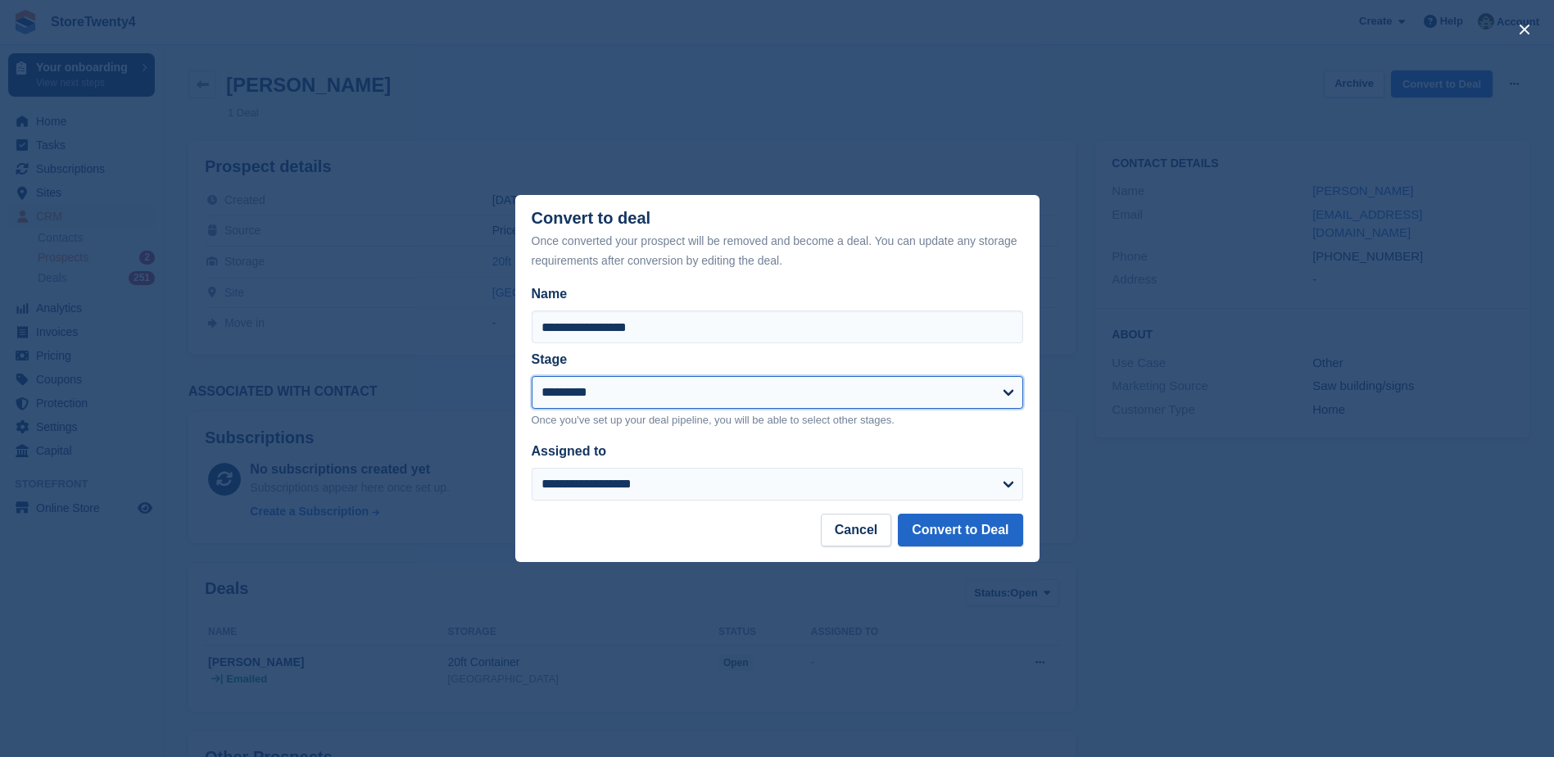
click at [708, 401] on select "**********" at bounding box center [778, 392] width 492 height 33
select select "****"
click at [532, 378] on select "**********" at bounding box center [778, 392] width 492 height 33
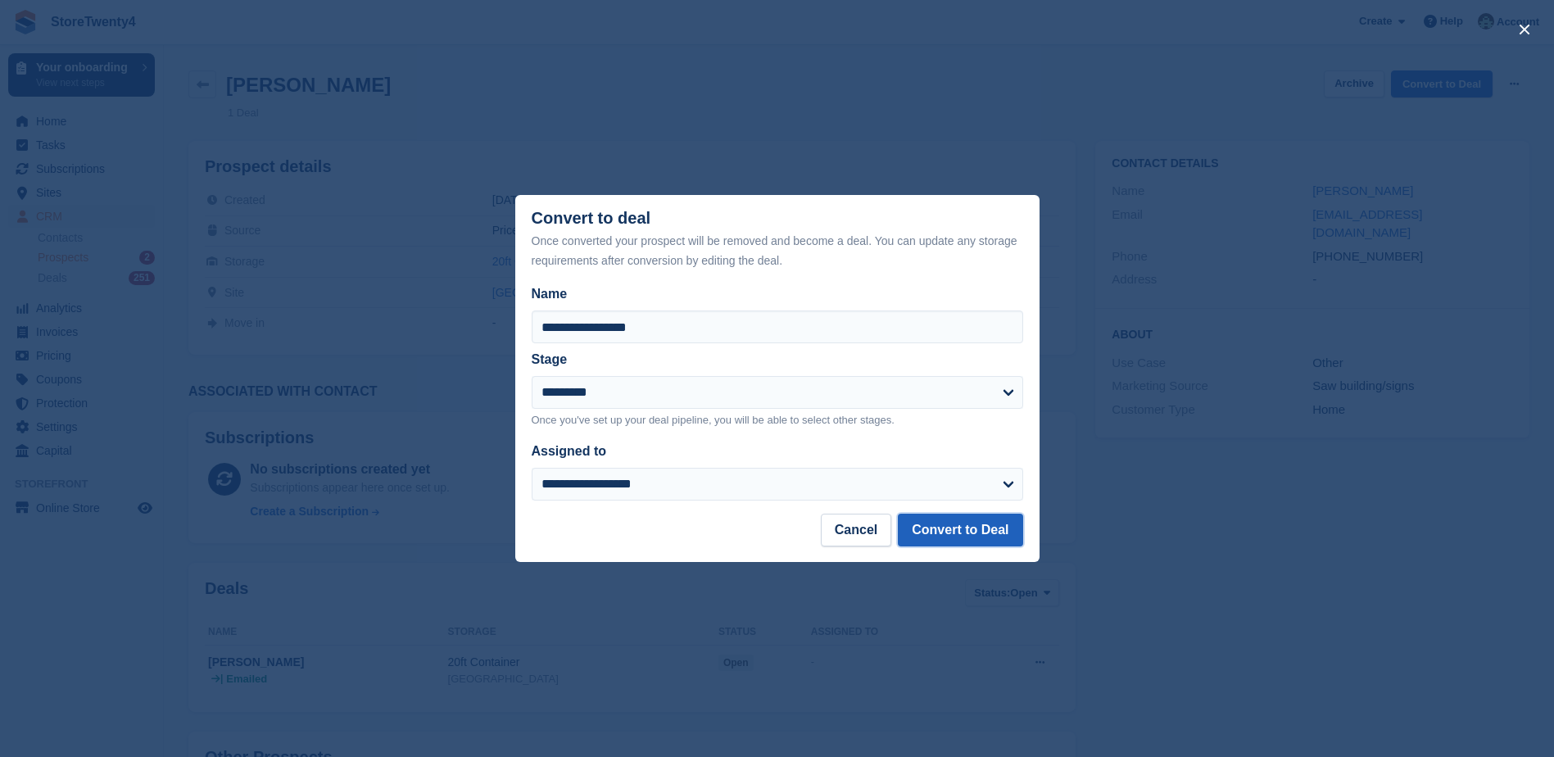
click at [957, 533] on button "Convert to Deal" at bounding box center [960, 530] width 125 height 33
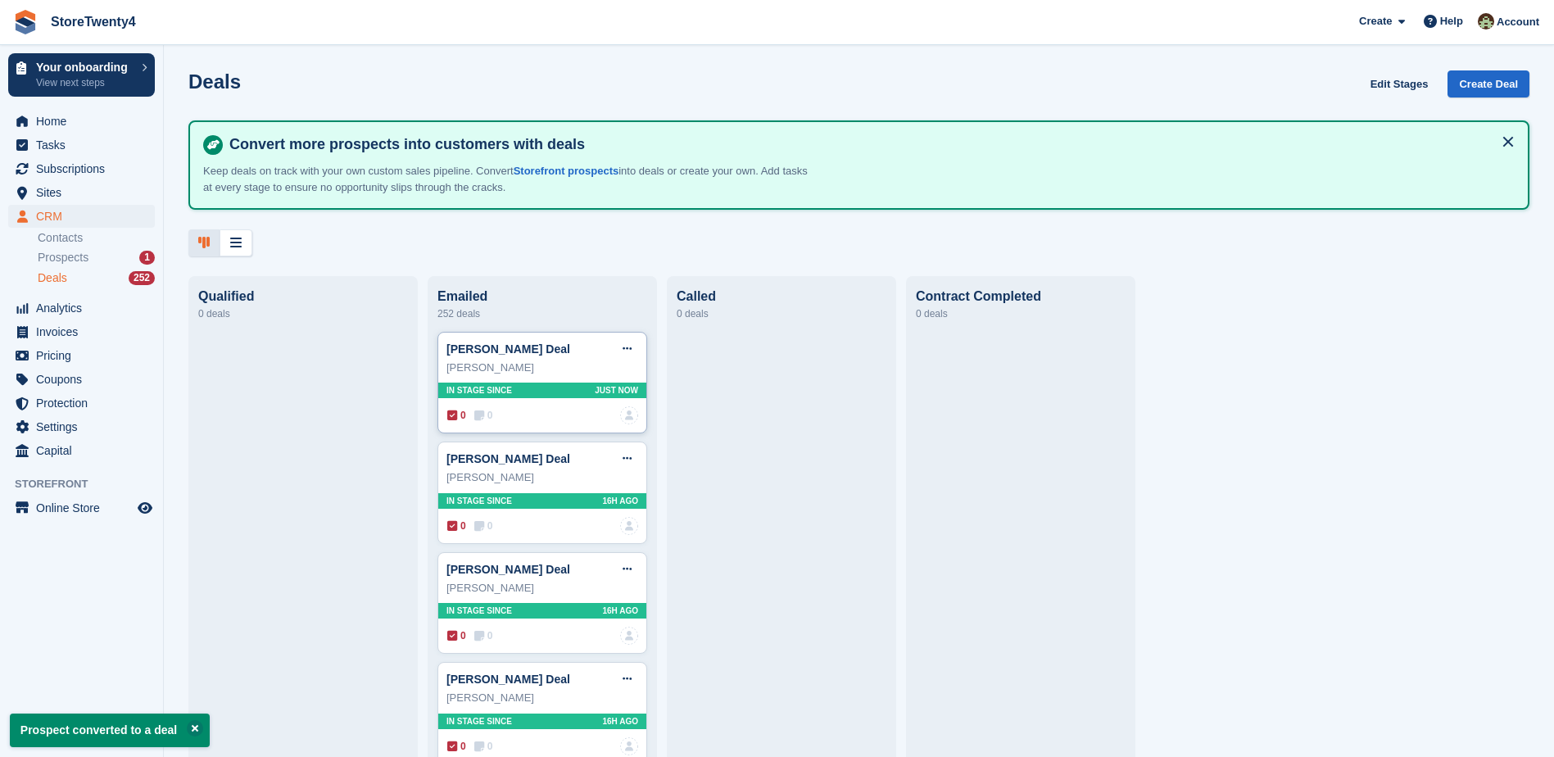
click at [509, 383] on div "Zsolt Hollik Deal Edit deal Mark as won Mark as lost Delete deal Zsolt Hollik I…" at bounding box center [543, 383] width 210 height 102
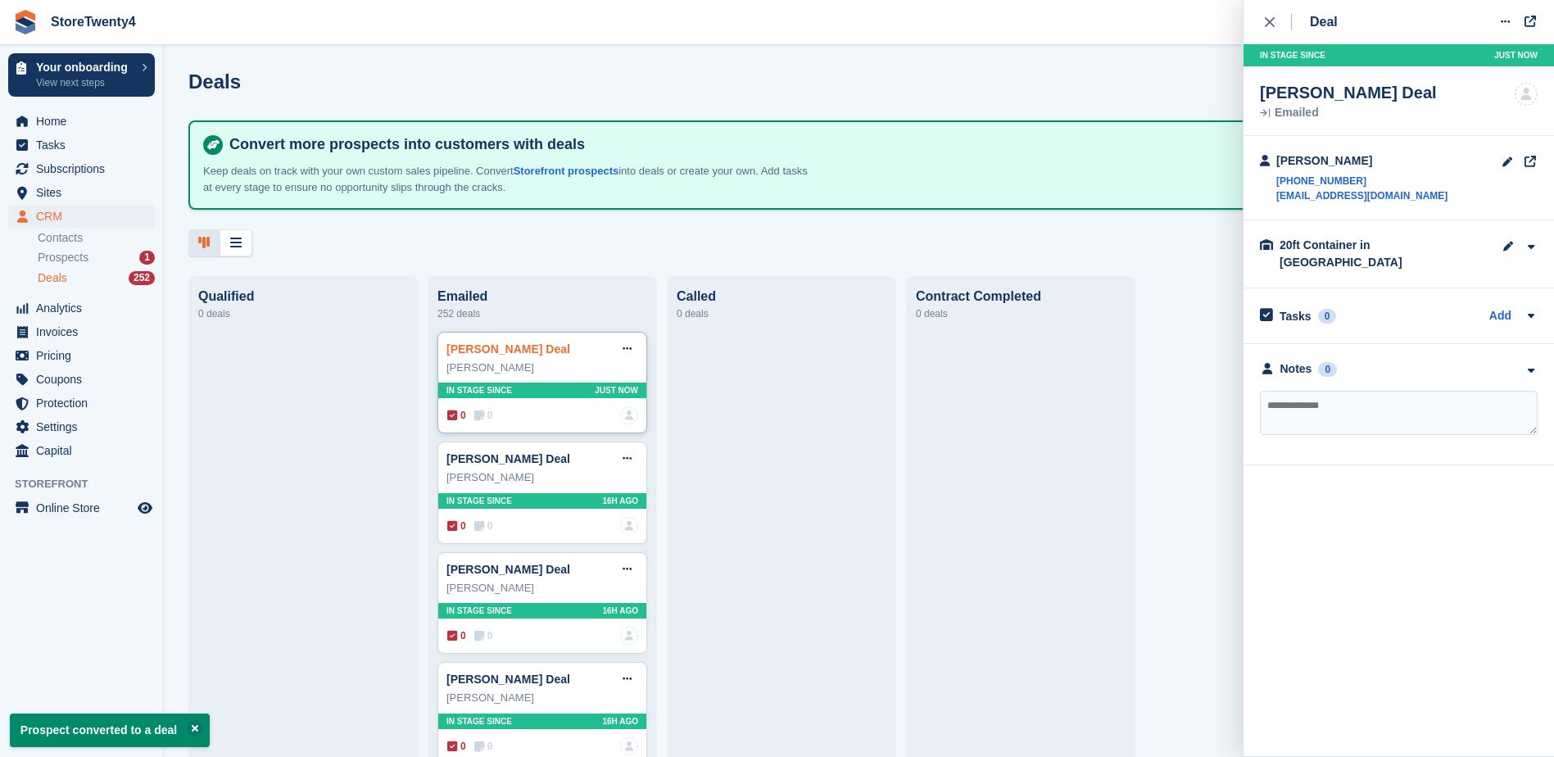
click at [512, 354] on link "Zsolt Hollik Deal" at bounding box center [509, 349] width 124 height 13
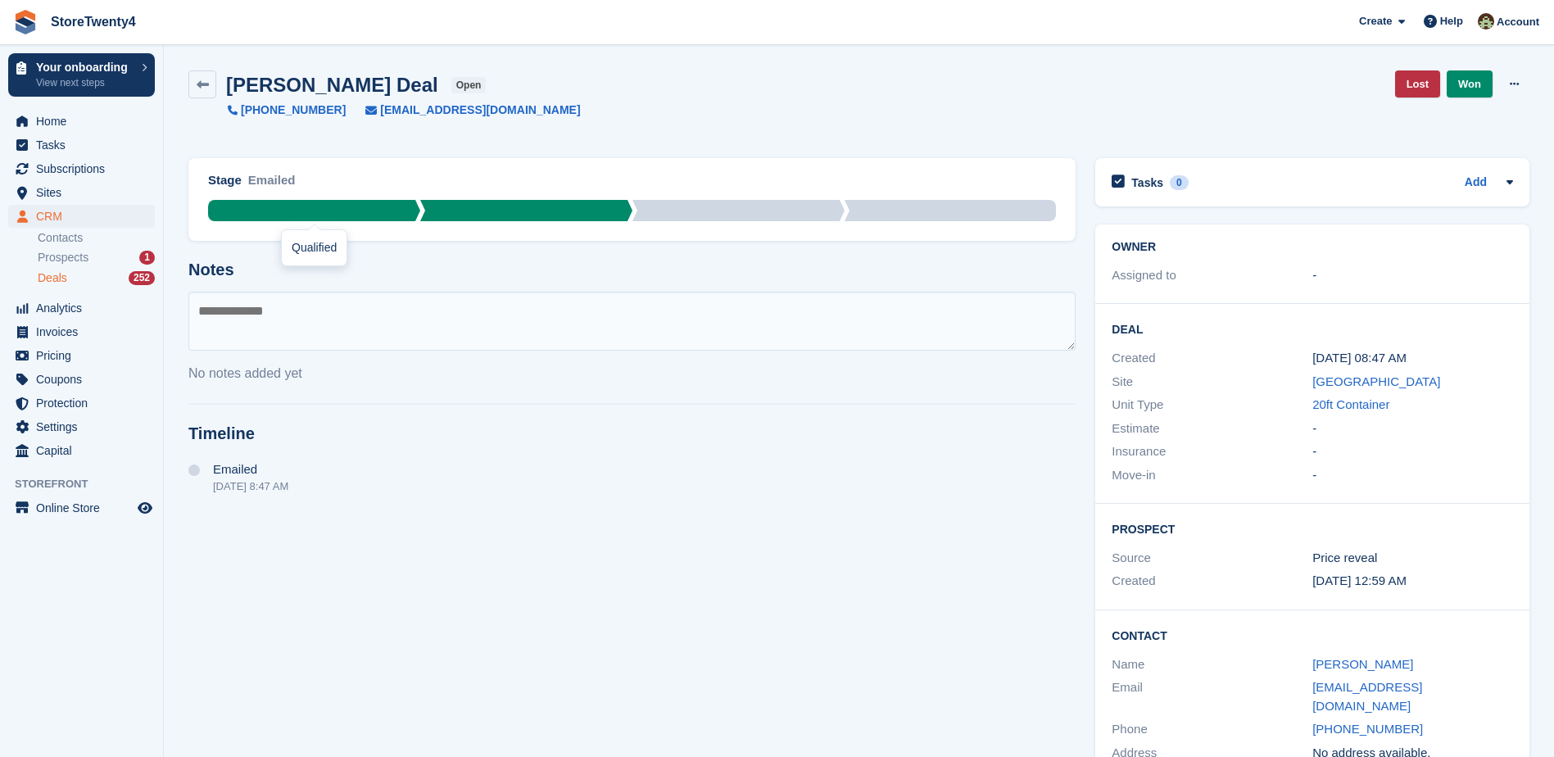
click at [337, 211] on div at bounding box center [314, 210] width 212 height 21
click at [203, 84] on icon at bounding box center [203, 85] width 12 height 12
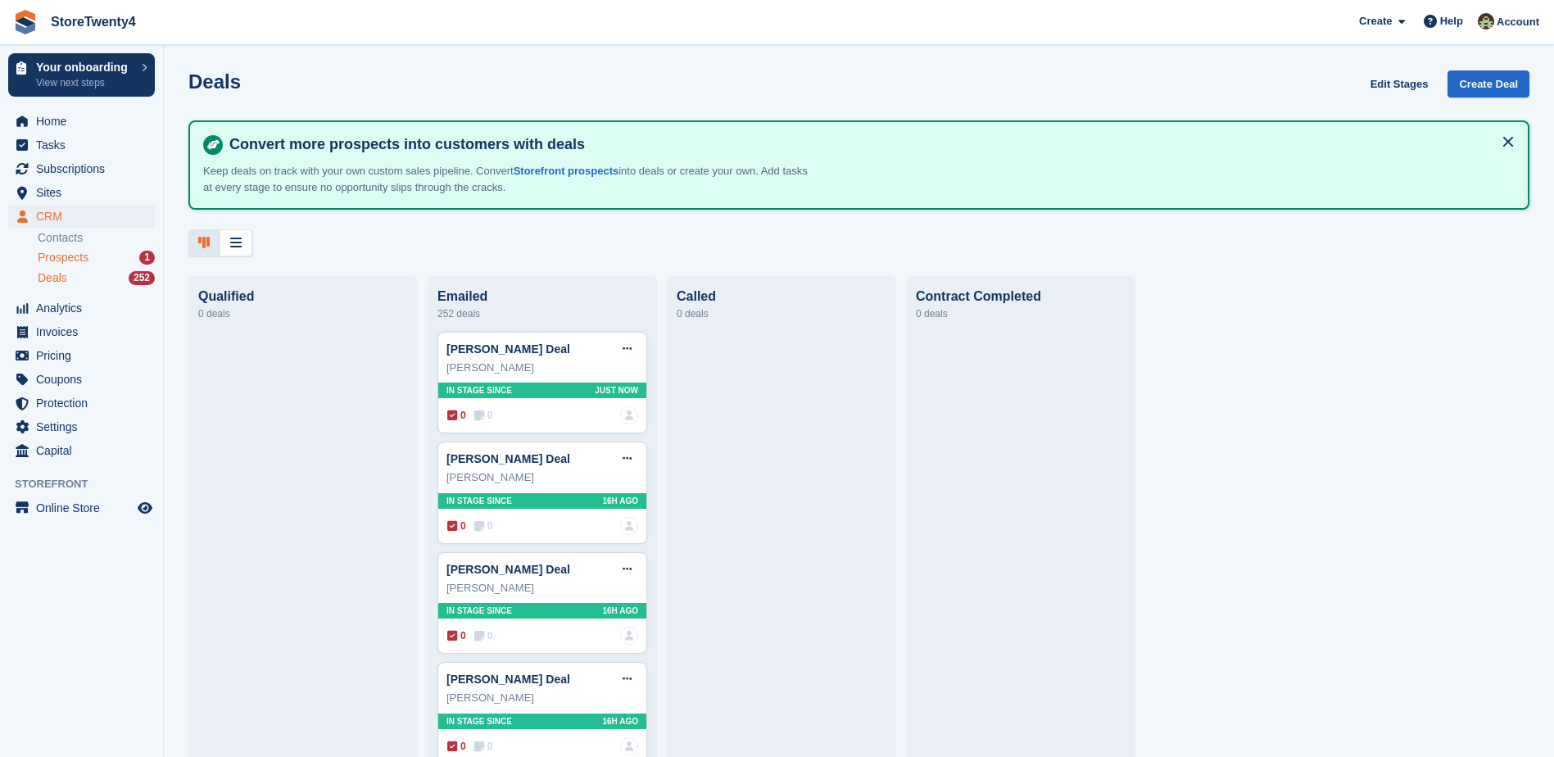
click at [66, 259] on span "Prospects" at bounding box center [63, 258] width 51 height 16
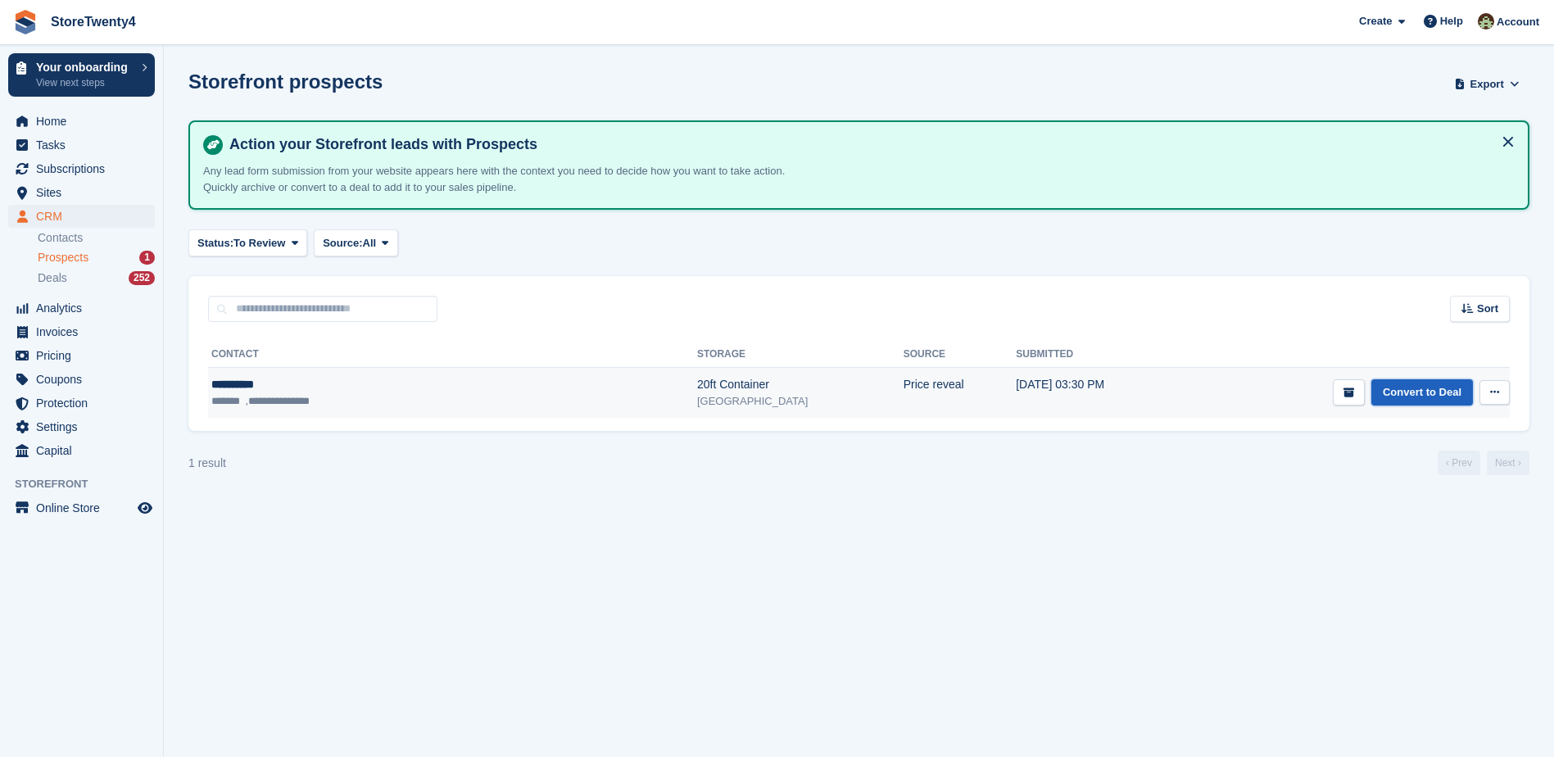
click at [1403, 388] on link "Convert to Deal" at bounding box center [1423, 392] width 102 height 27
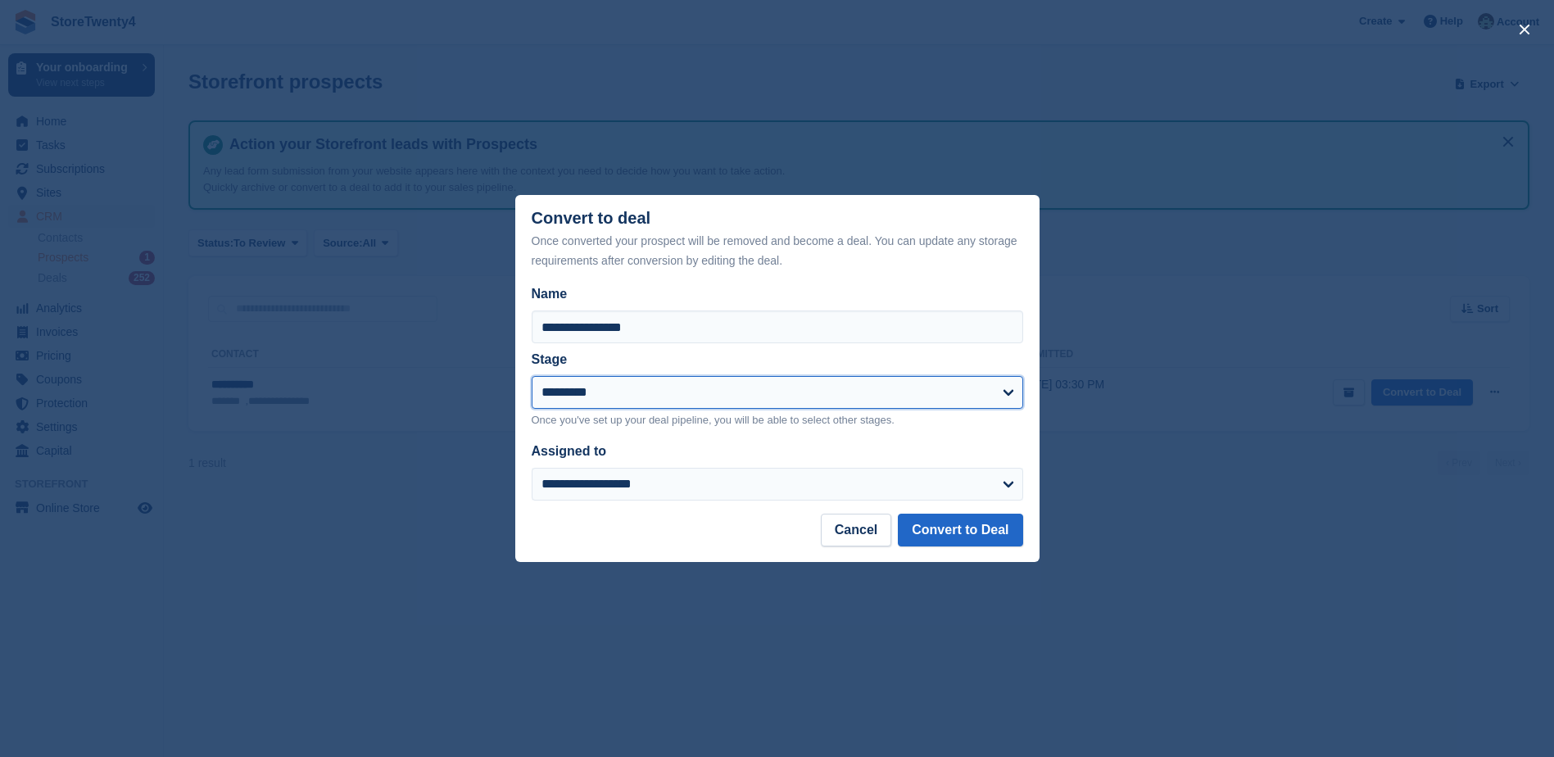
click at [740, 395] on select "**********" at bounding box center [778, 392] width 492 height 33
click at [372, 520] on div "close" at bounding box center [777, 378] width 1554 height 757
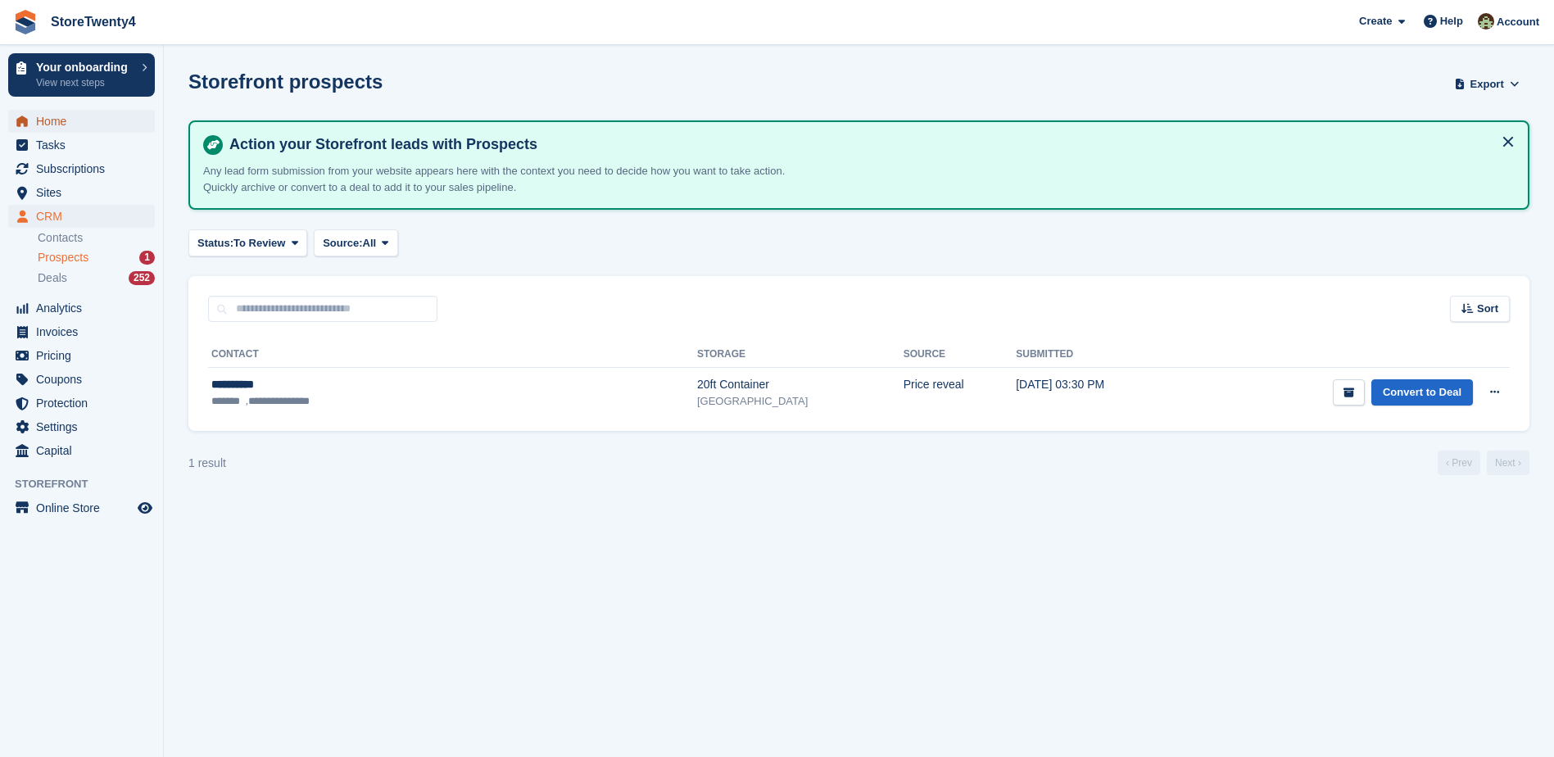
click at [56, 123] on span "Home" at bounding box center [85, 121] width 98 height 23
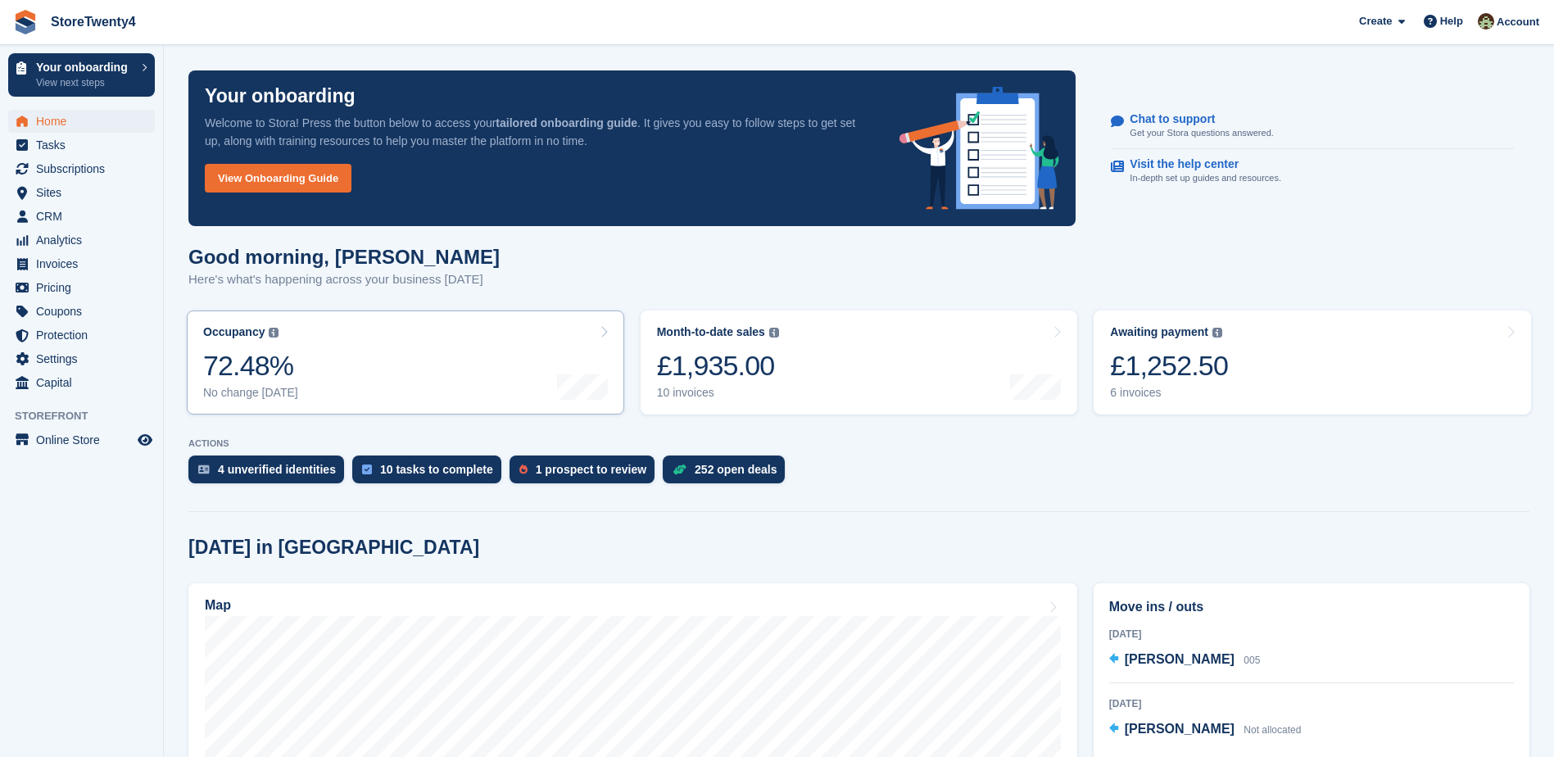
click at [370, 369] on link "Occupancy The percentage of all currently allocated units in terms of area. Inc…" at bounding box center [406, 363] width 438 height 104
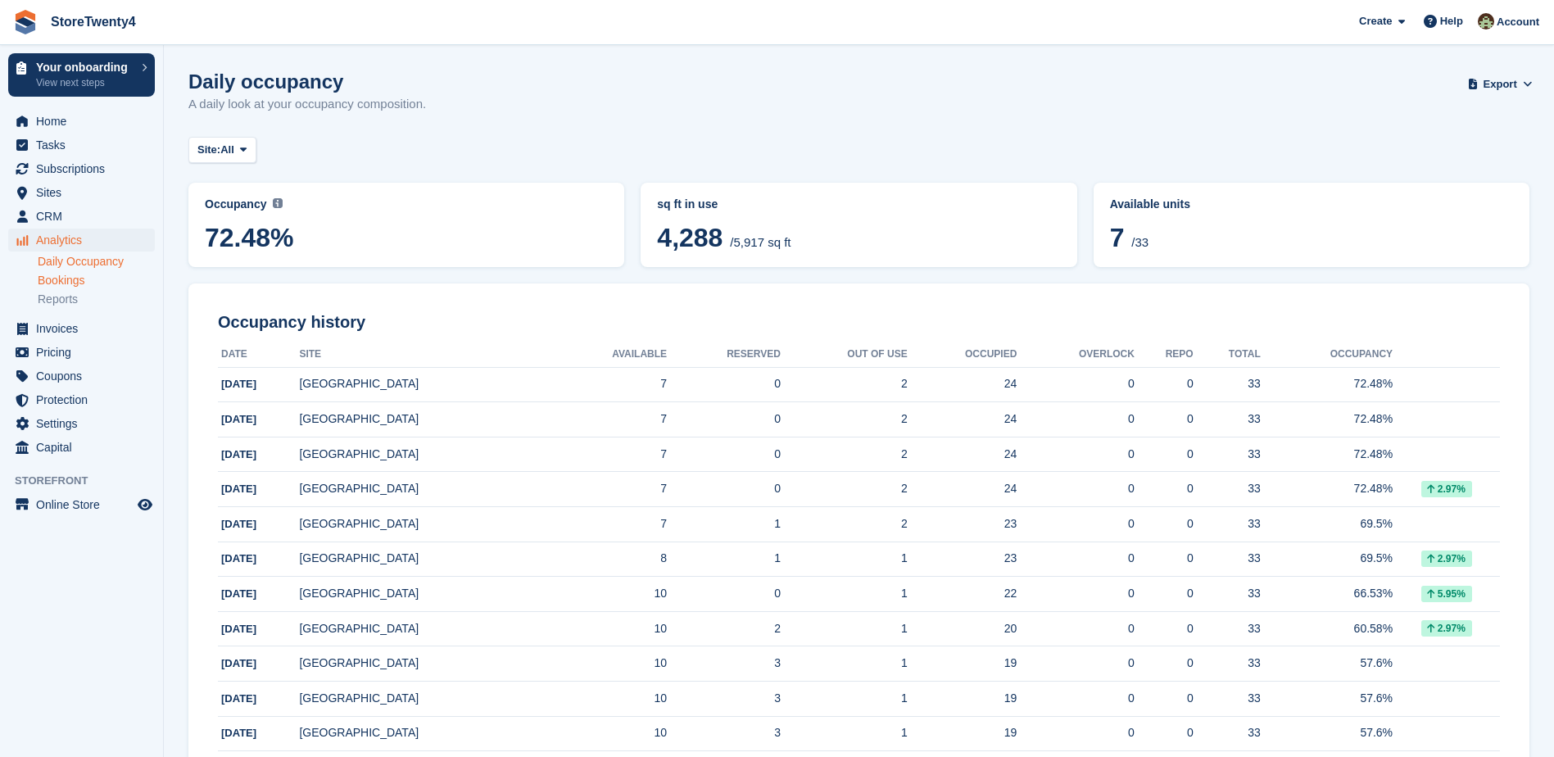
click at [77, 282] on link "Bookings" at bounding box center [96, 281] width 117 height 16
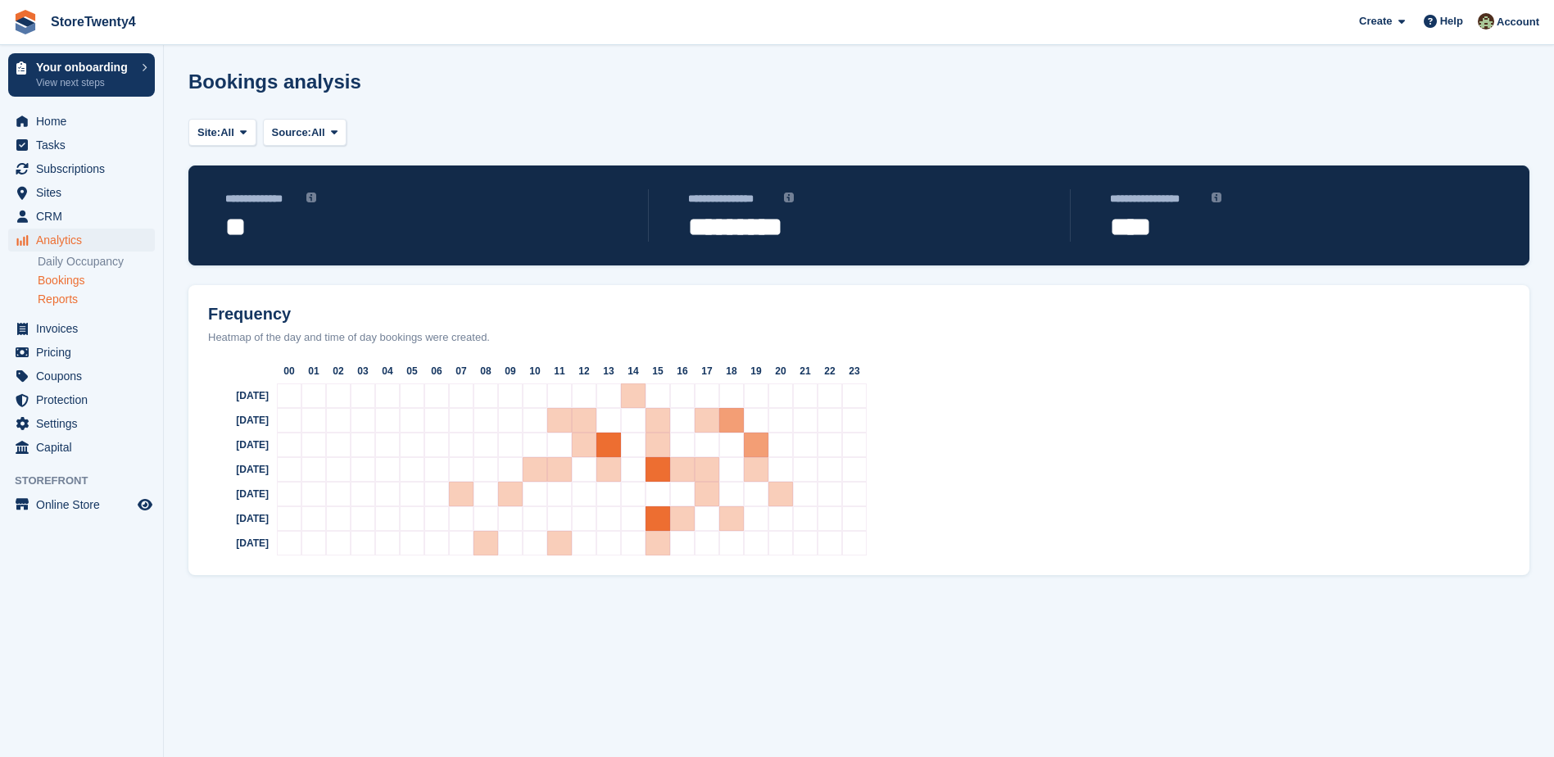
click at [61, 301] on link "Reports" at bounding box center [96, 300] width 117 height 16
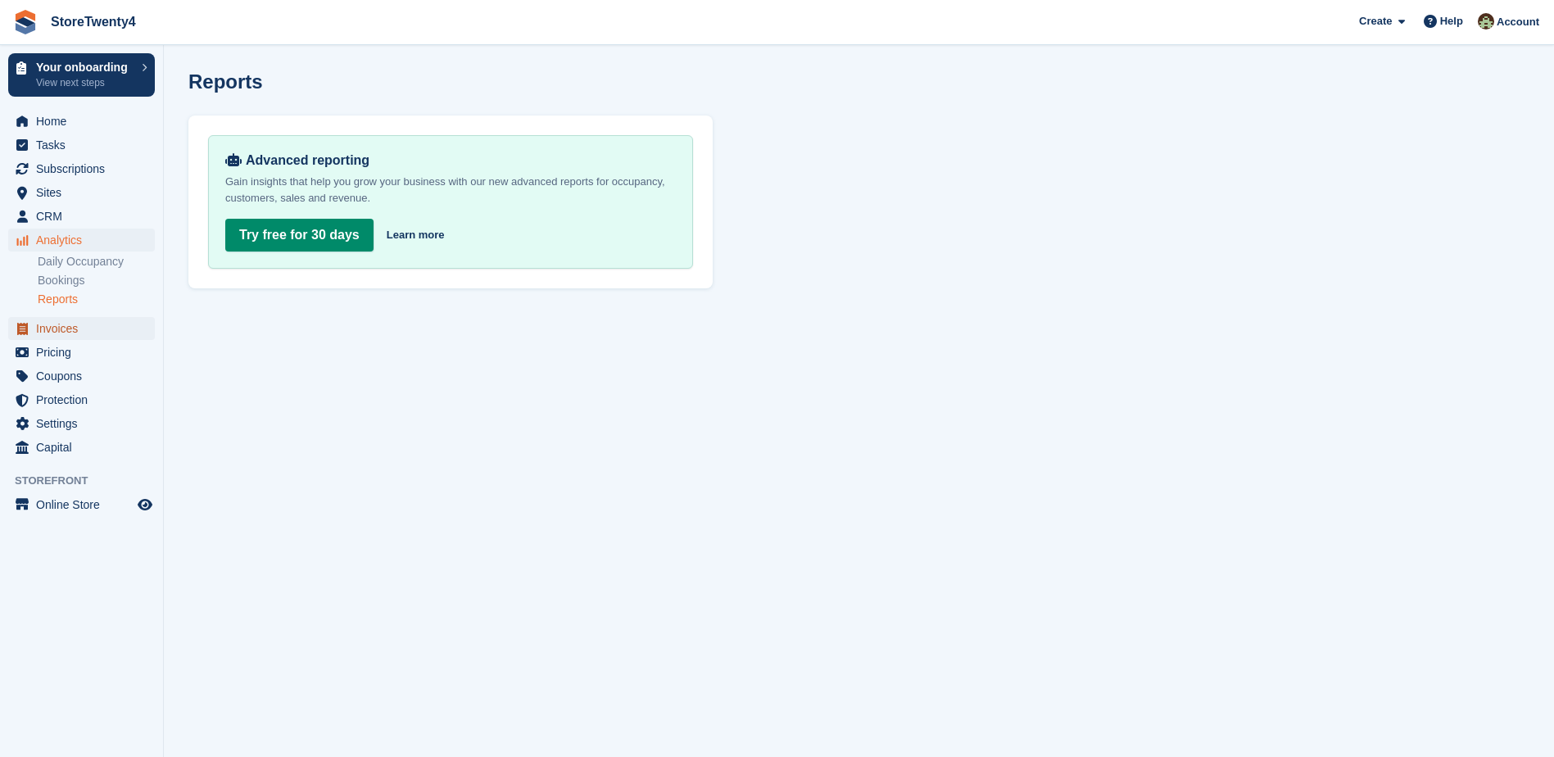
click at [66, 333] on span "Invoices" at bounding box center [85, 328] width 98 height 23
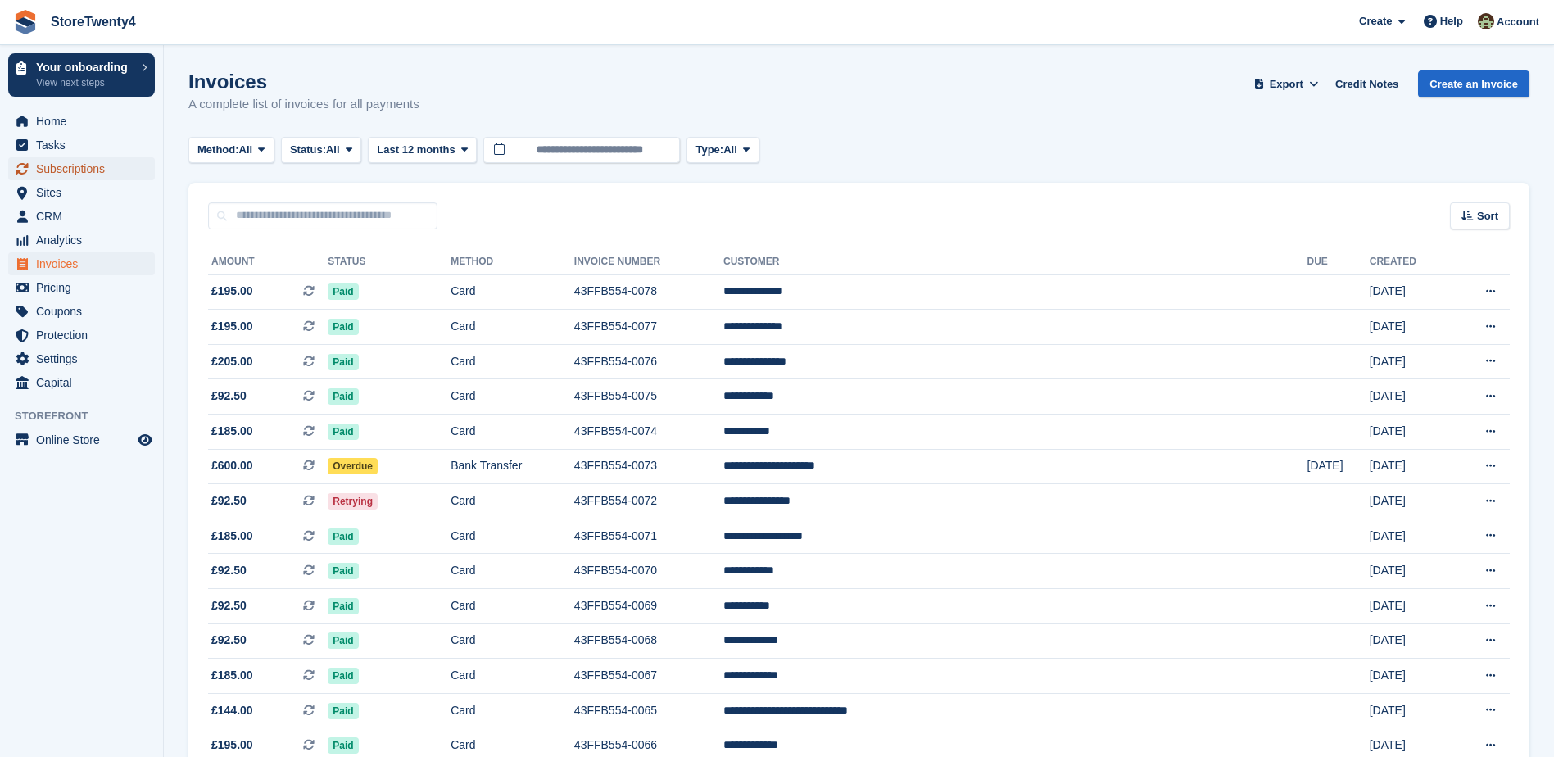
click at [81, 170] on span "Subscriptions" at bounding box center [85, 168] width 98 height 23
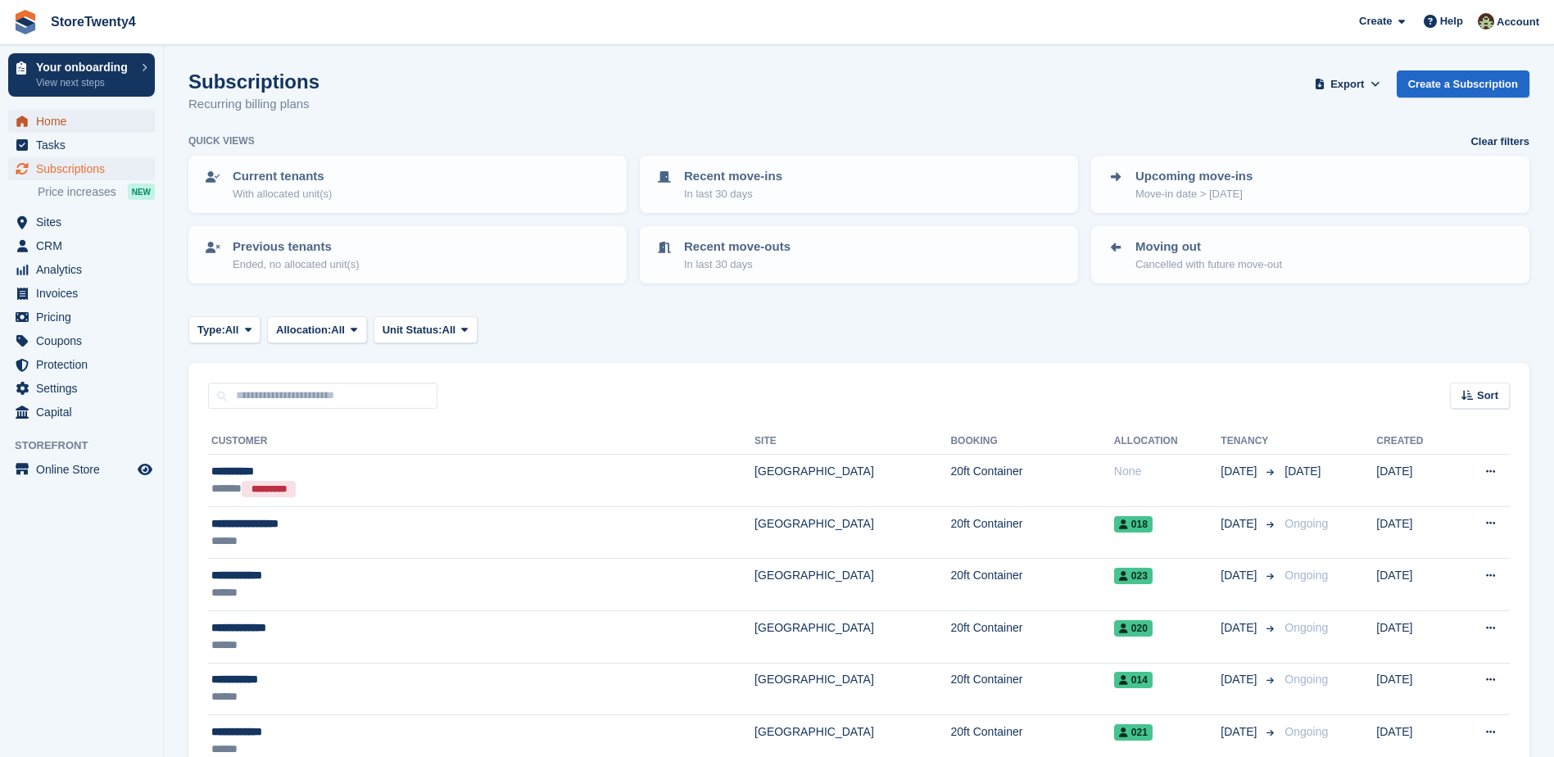
click at [57, 120] on span "Home" at bounding box center [85, 121] width 98 height 23
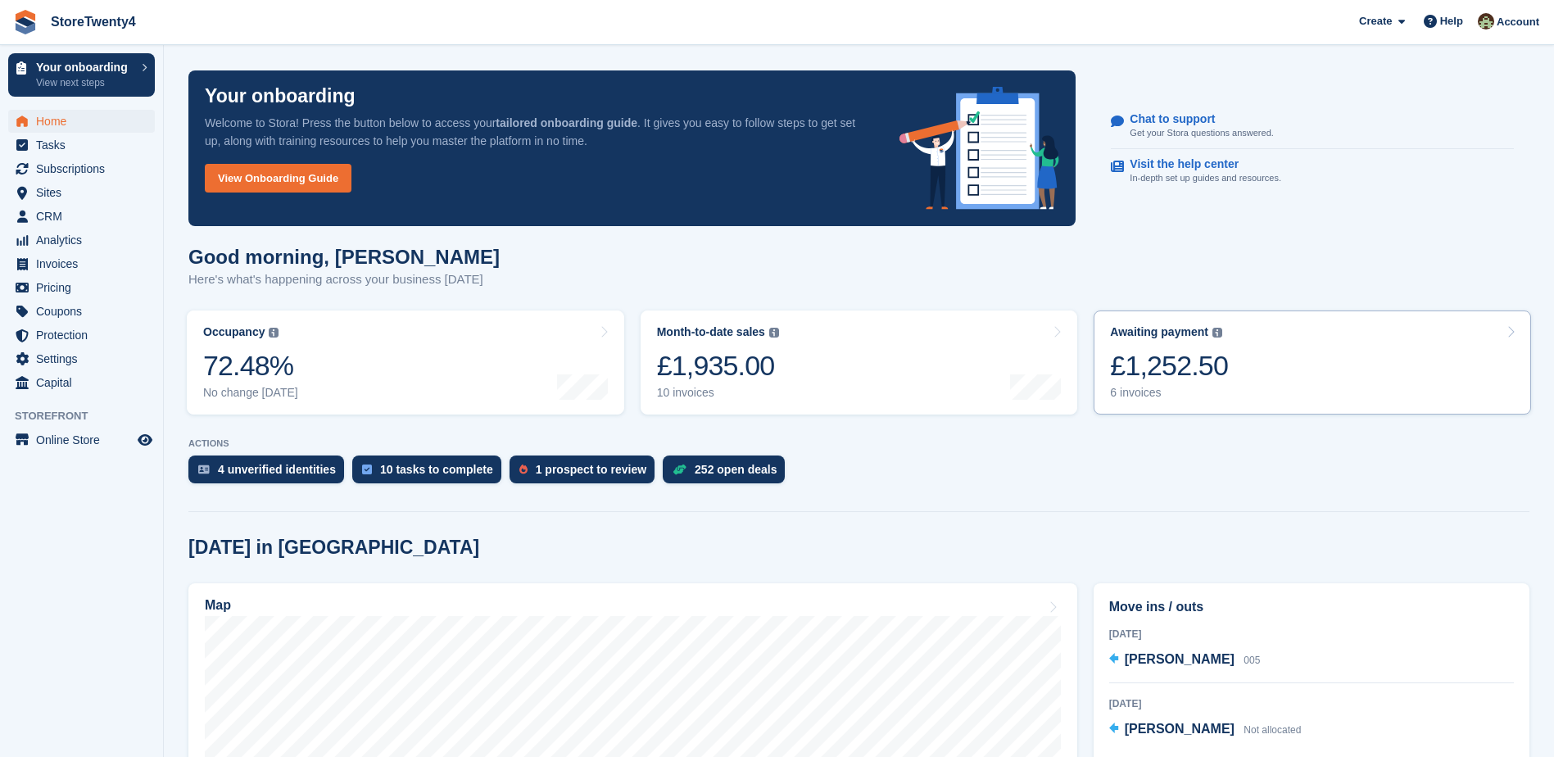
click at [1194, 361] on div "£1,252.50" at bounding box center [1169, 366] width 118 height 34
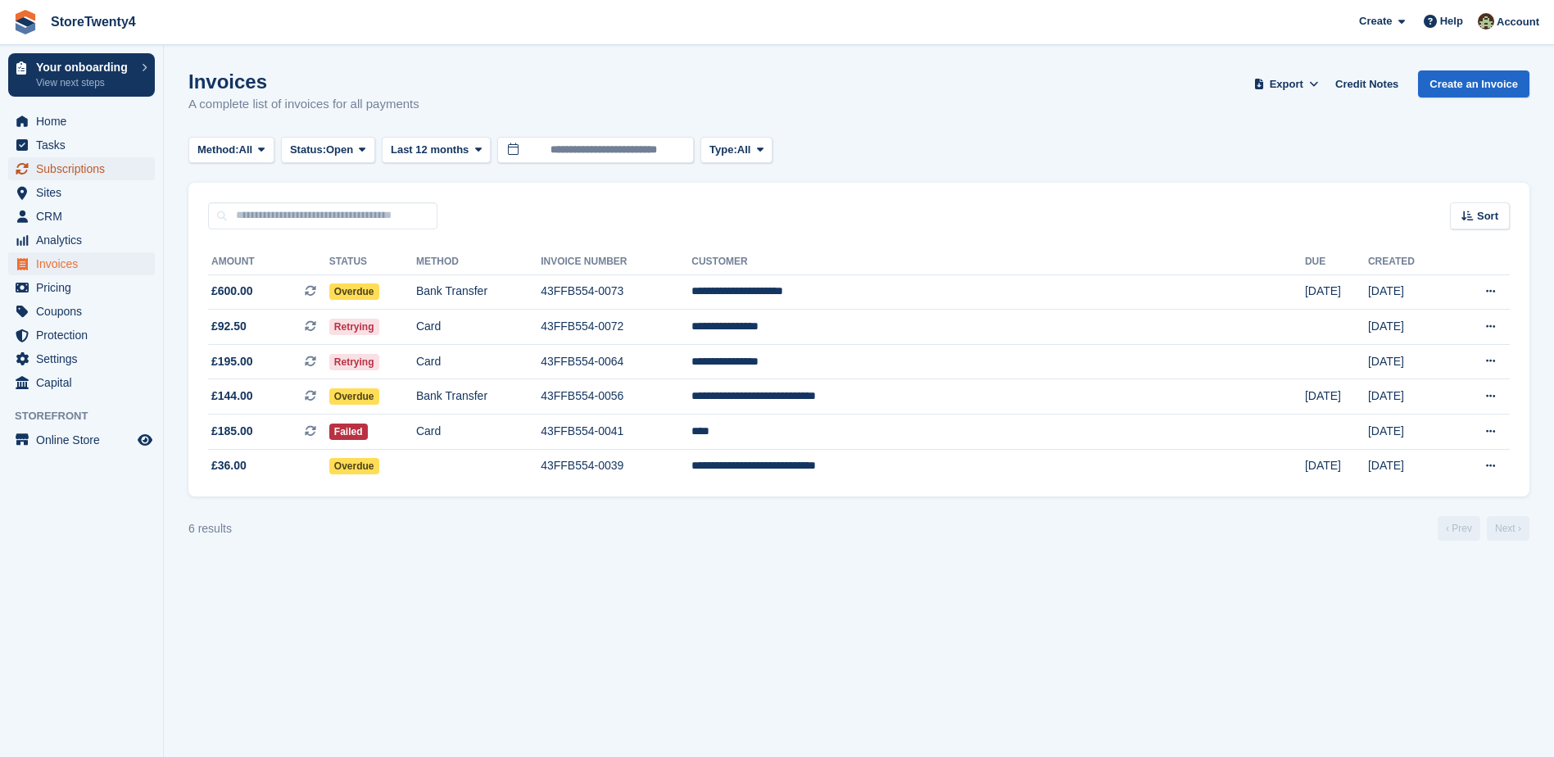
click at [81, 170] on span "Subscriptions" at bounding box center [85, 168] width 98 height 23
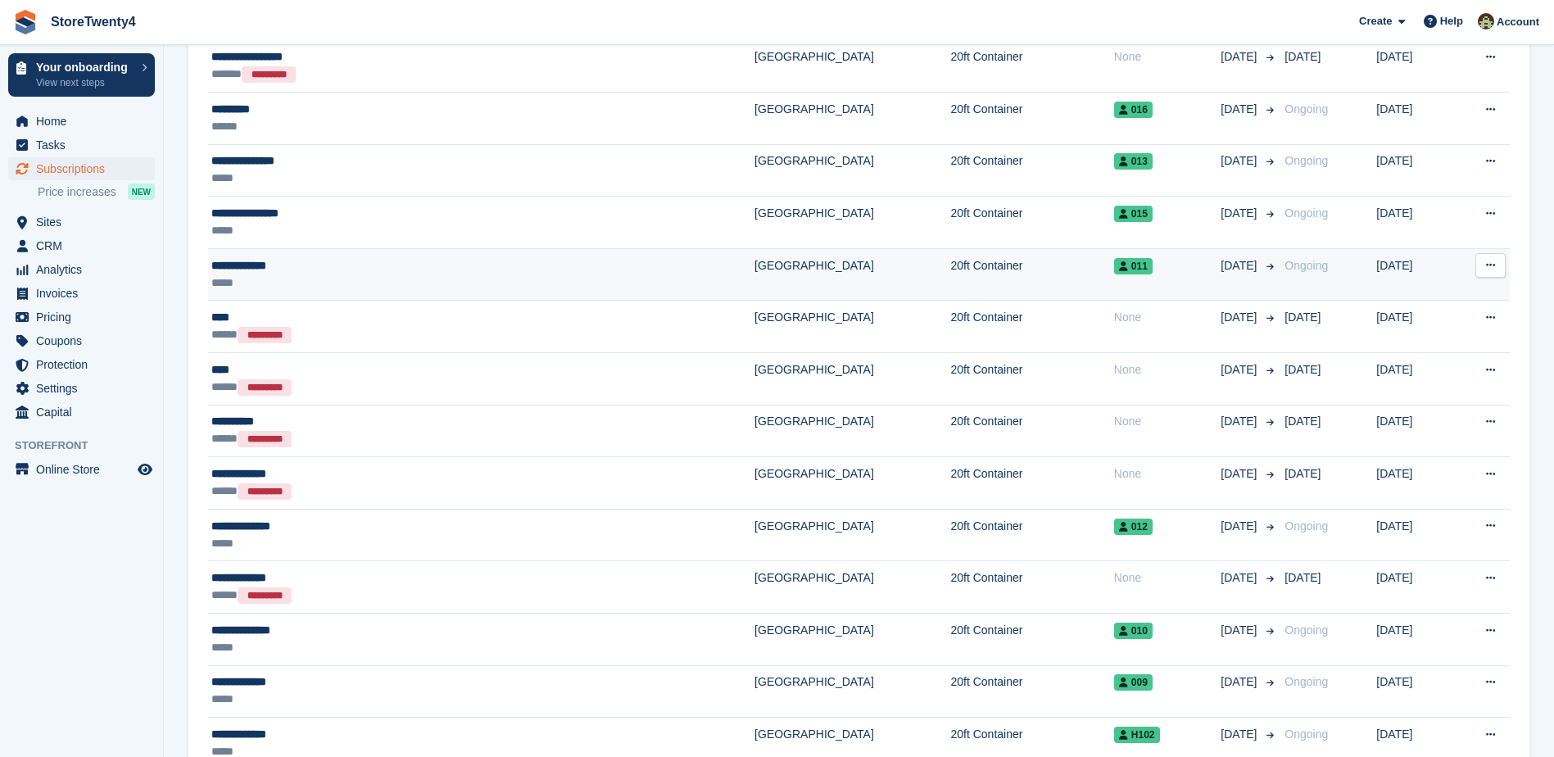
scroll to position [1147, 0]
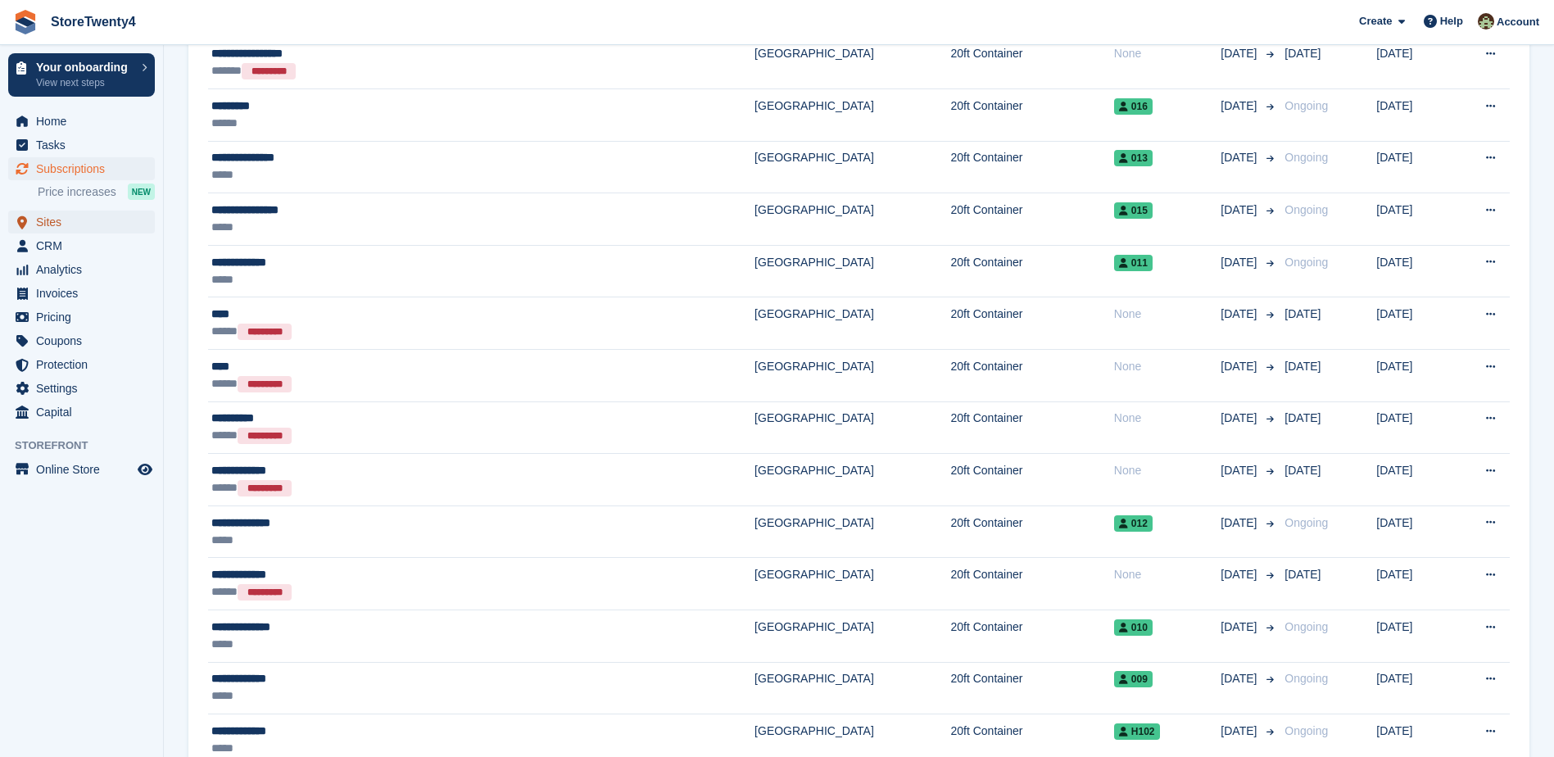
click at [60, 222] on span "Sites" at bounding box center [85, 222] width 98 height 23
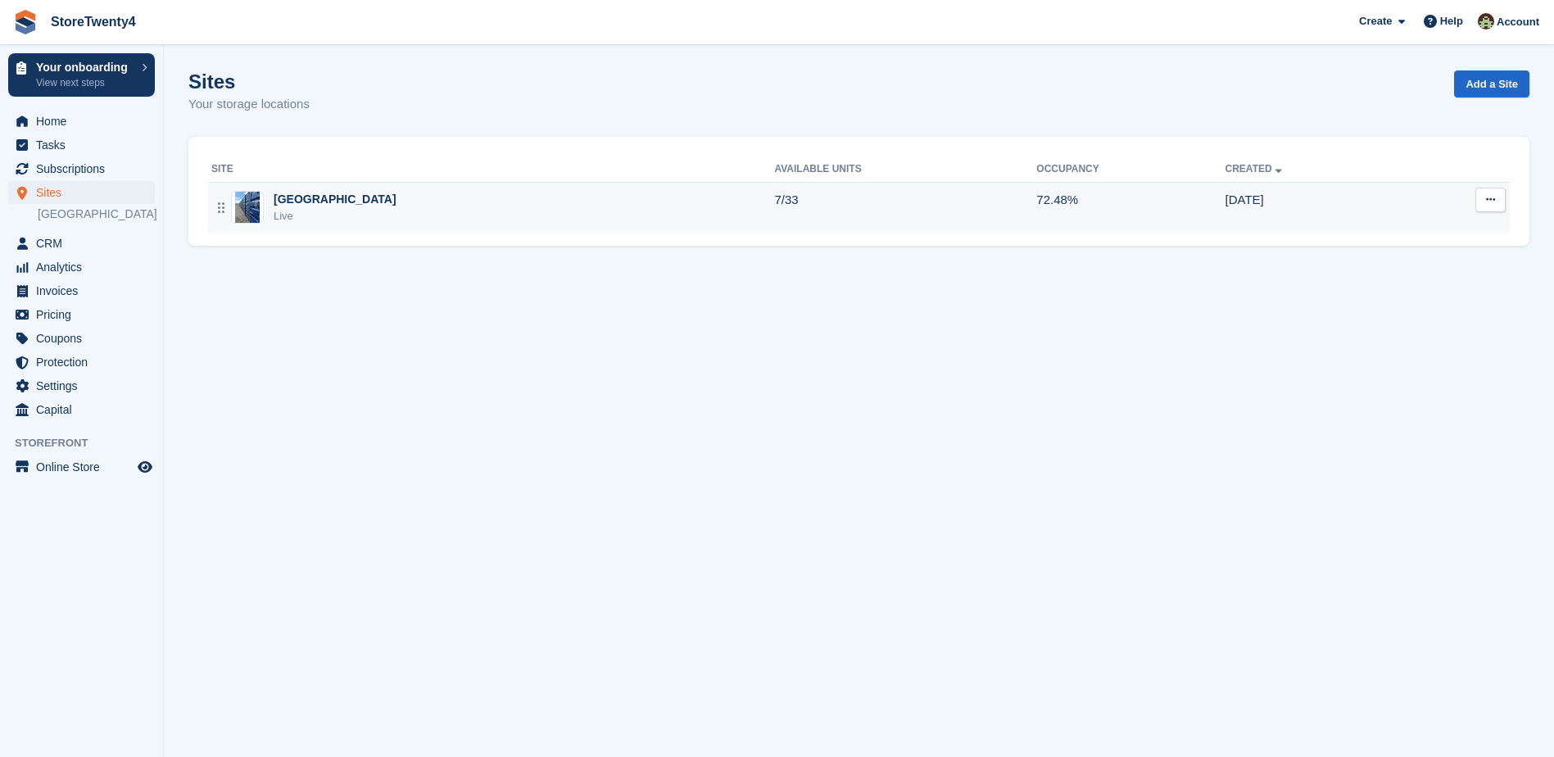
click at [357, 200] on div "[GEOGRAPHIC_DATA]" at bounding box center [335, 199] width 123 height 17
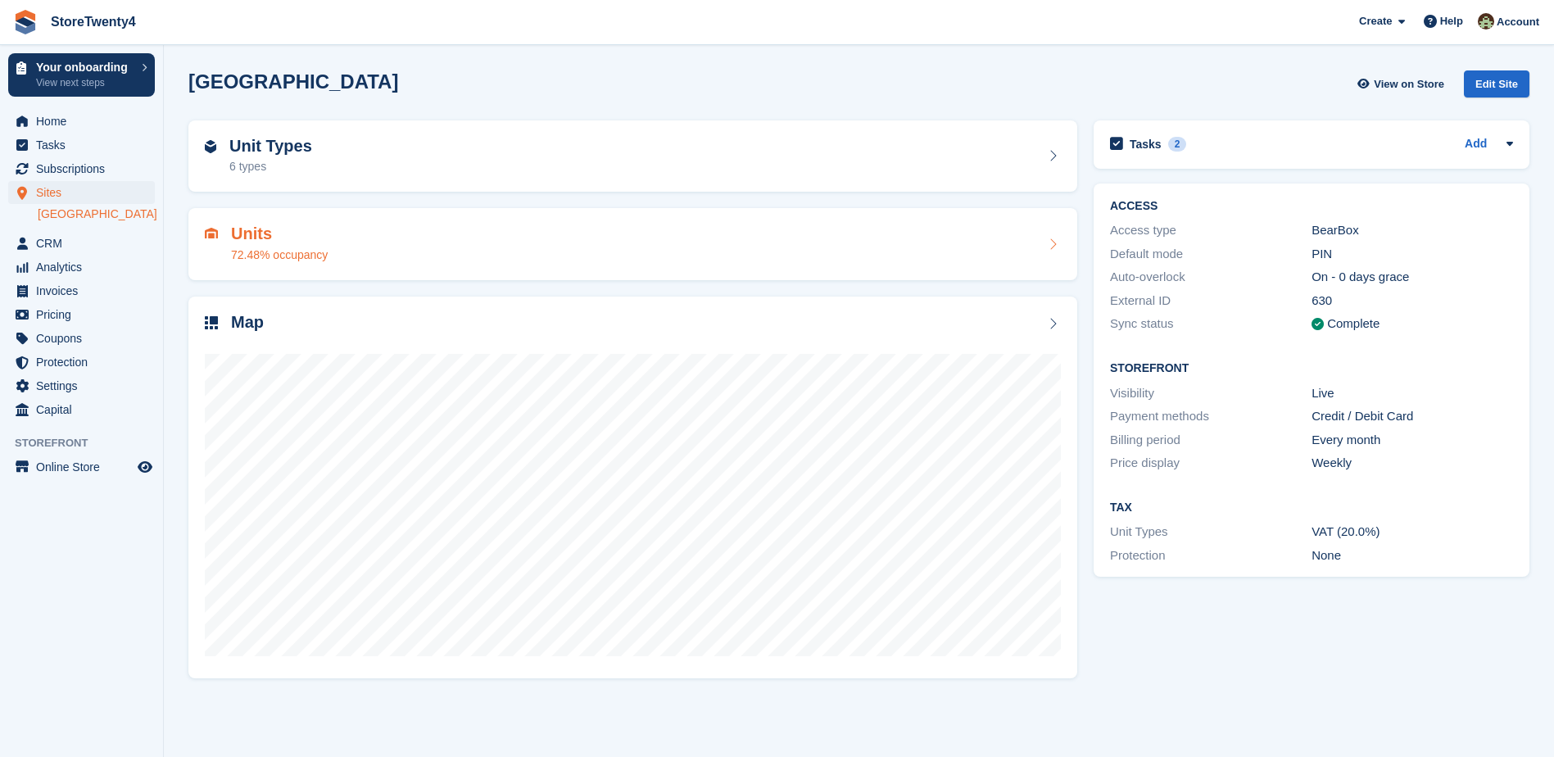
click at [267, 239] on h2 "Units" at bounding box center [279, 234] width 97 height 19
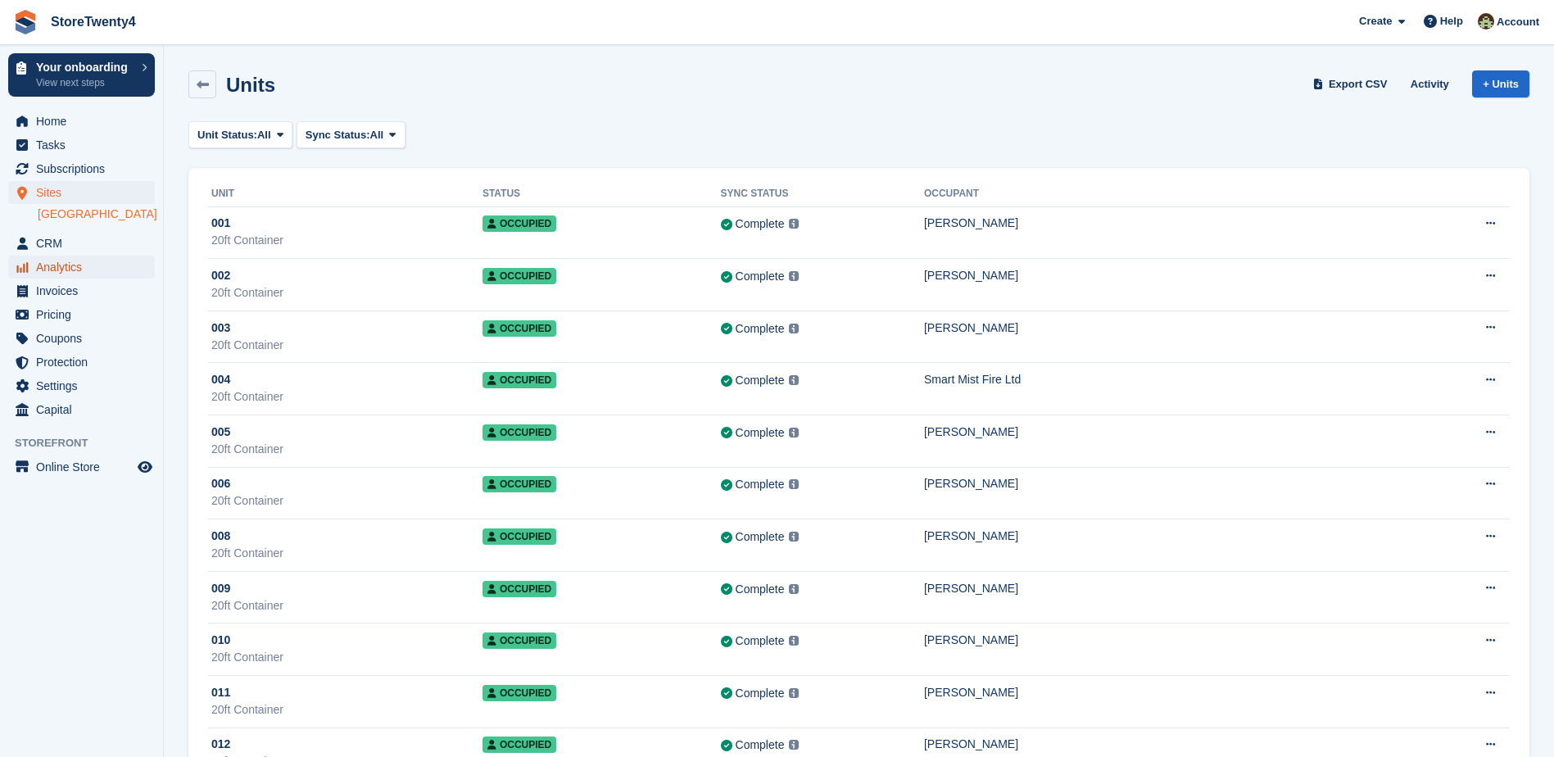
click at [72, 279] on span "Analytics" at bounding box center [85, 267] width 98 height 23
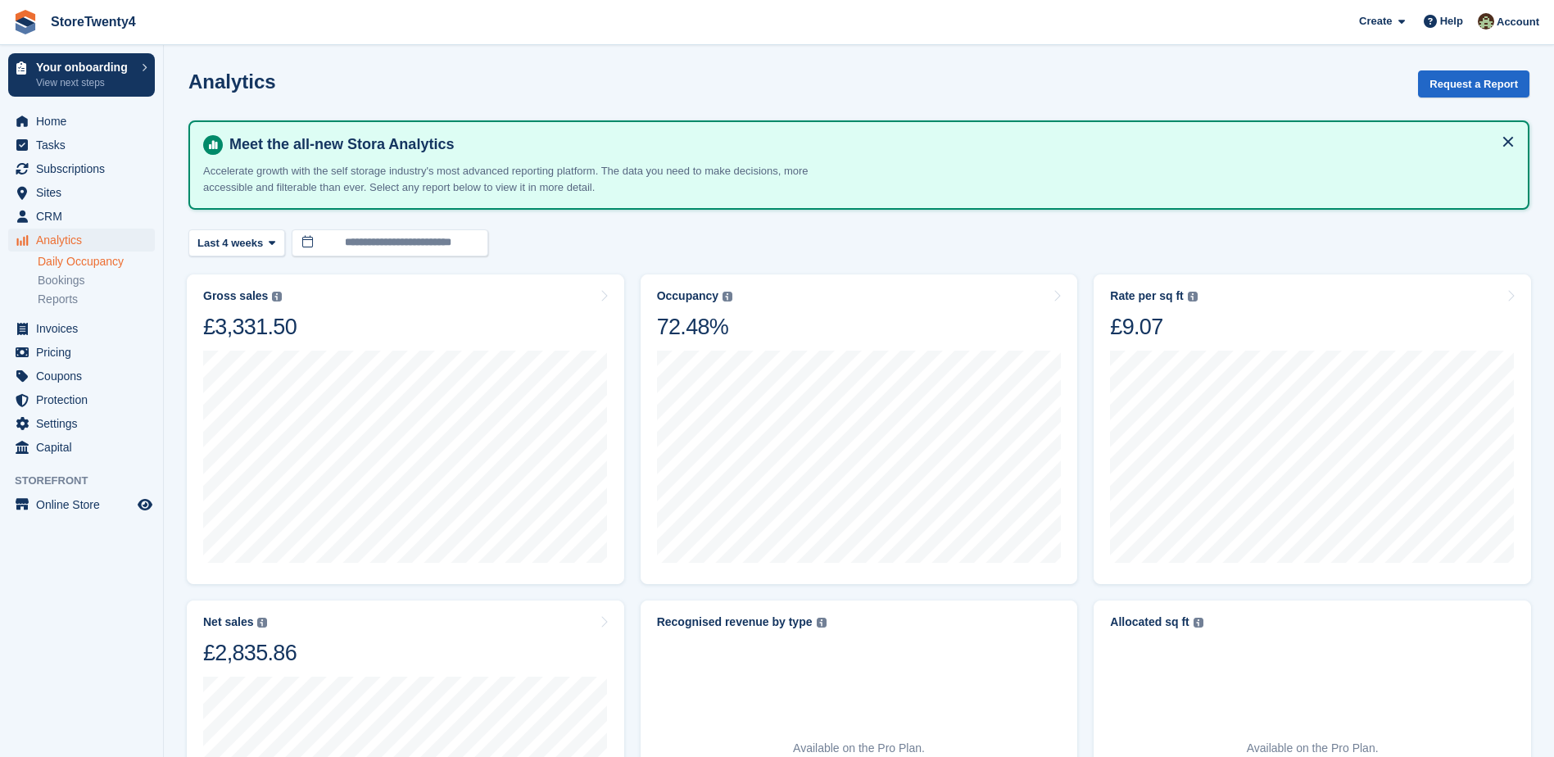
click at [116, 262] on link "Daily Occupancy" at bounding box center [96, 262] width 117 height 16
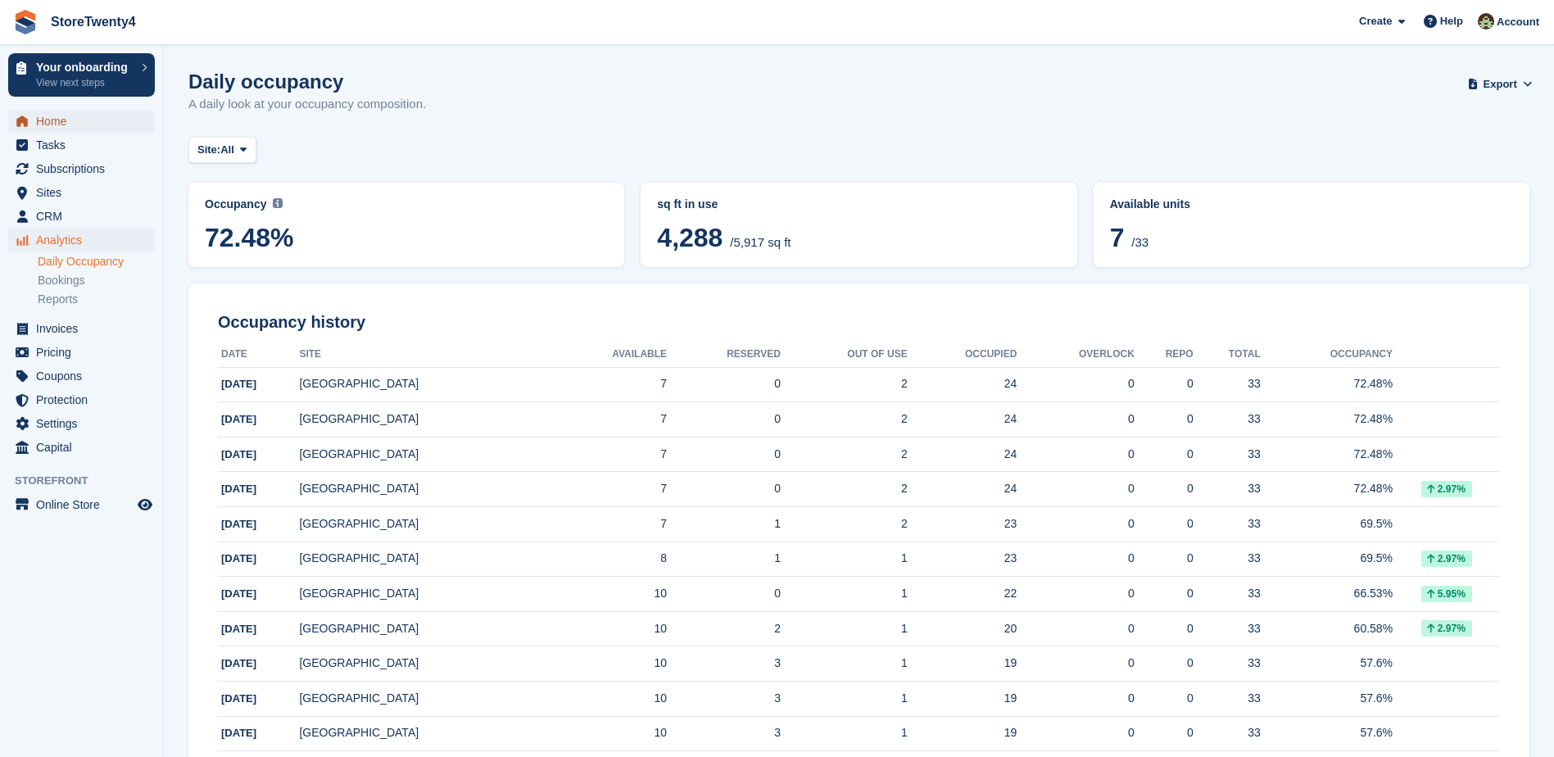
click at [61, 124] on span "Home" at bounding box center [85, 121] width 98 height 23
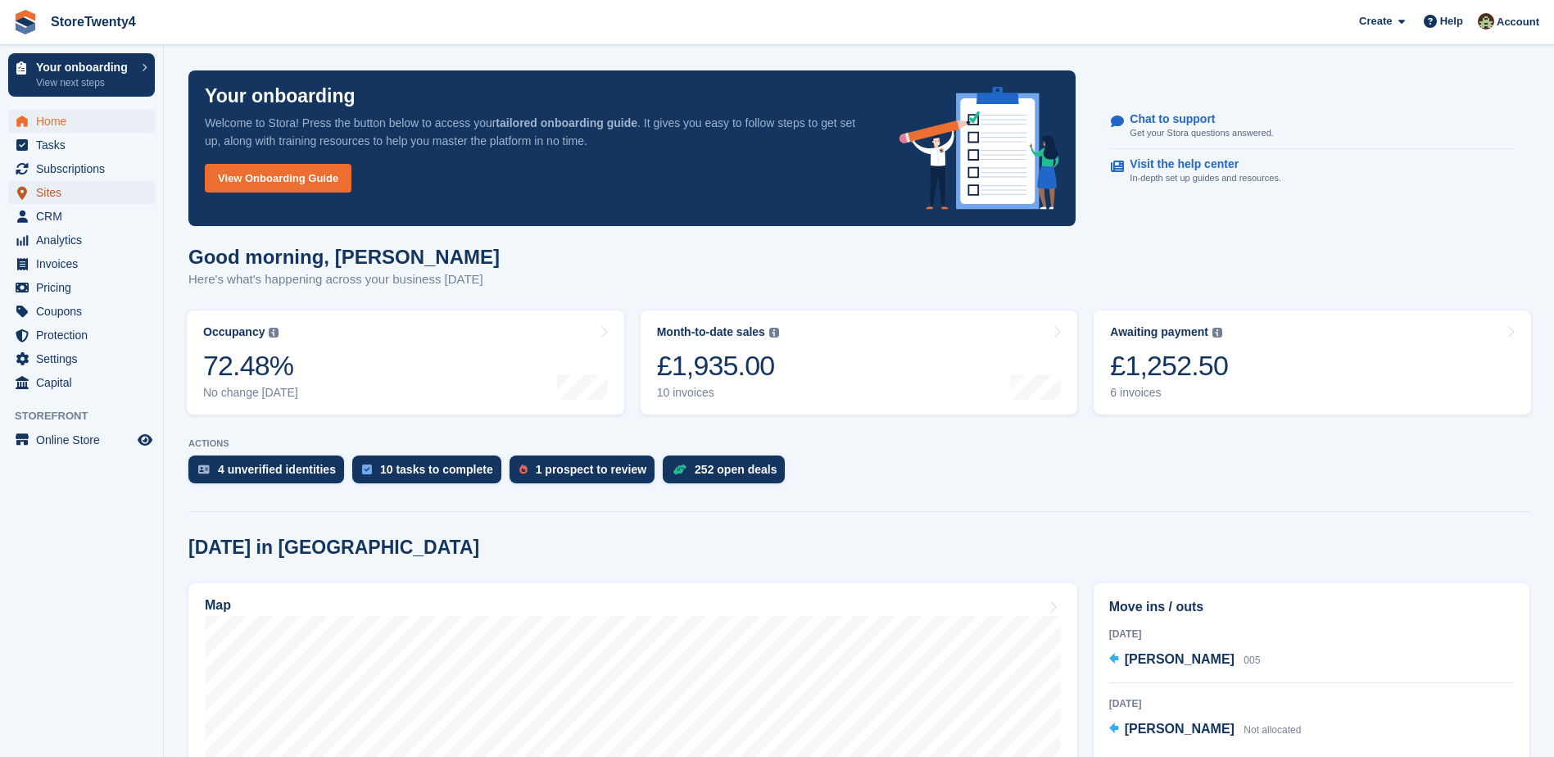
click at [52, 191] on span "Sites" at bounding box center [85, 192] width 98 height 23
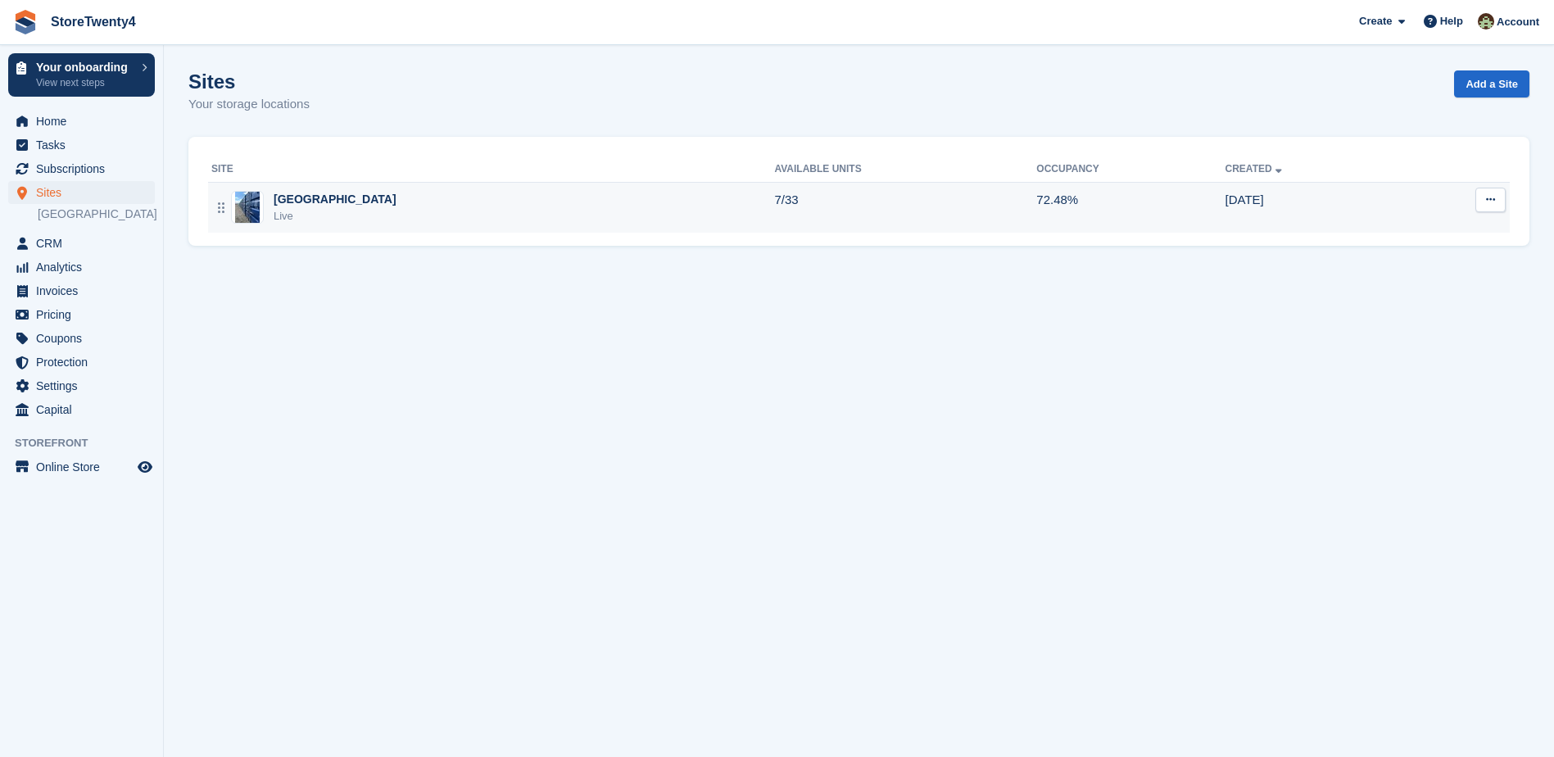
click at [374, 206] on div "[GEOGRAPHIC_DATA]" at bounding box center [335, 199] width 123 height 17
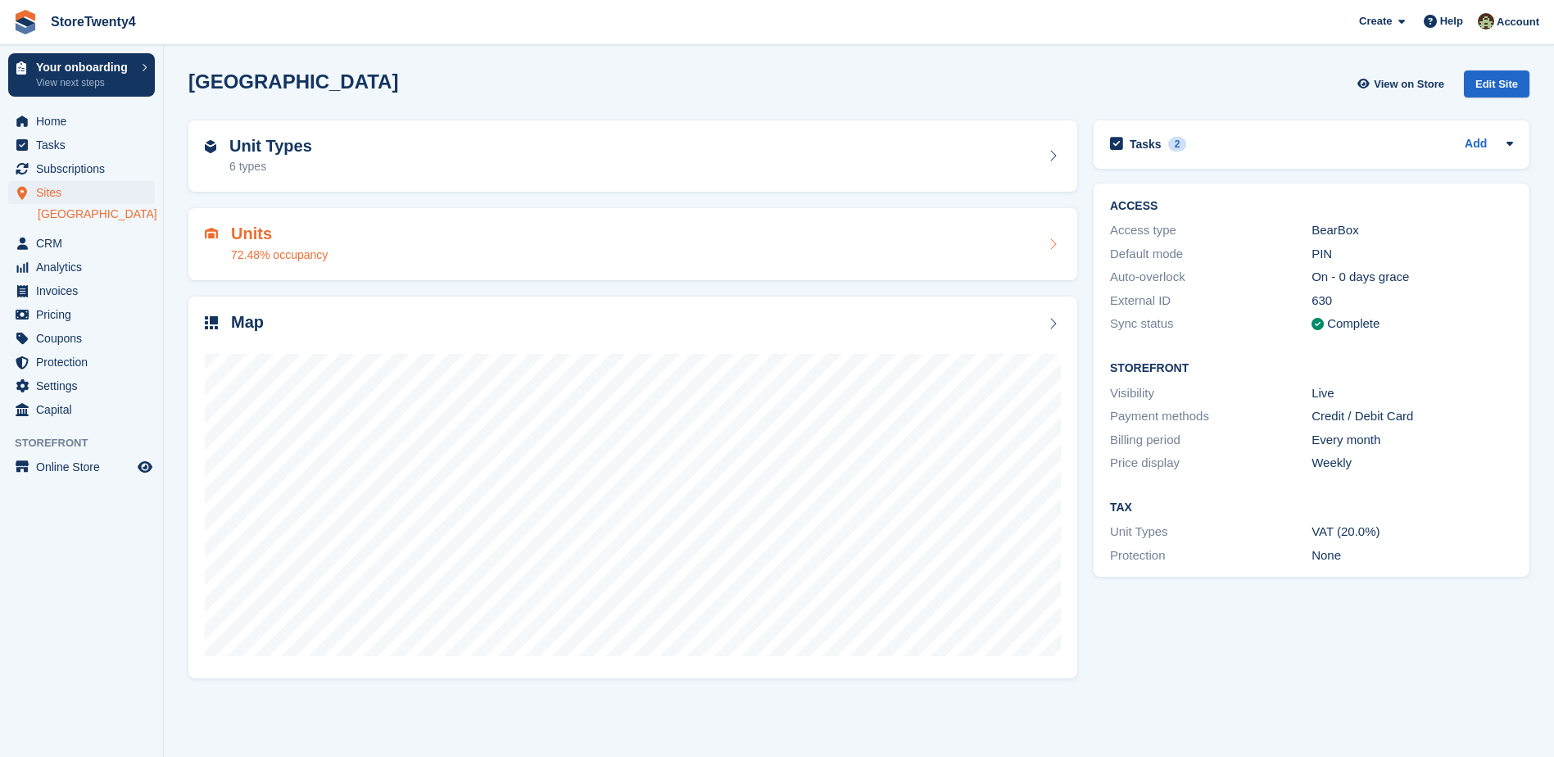
click at [343, 247] on div "Units 72.48% occupancy" at bounding box center [633, 244] width 856 height 39
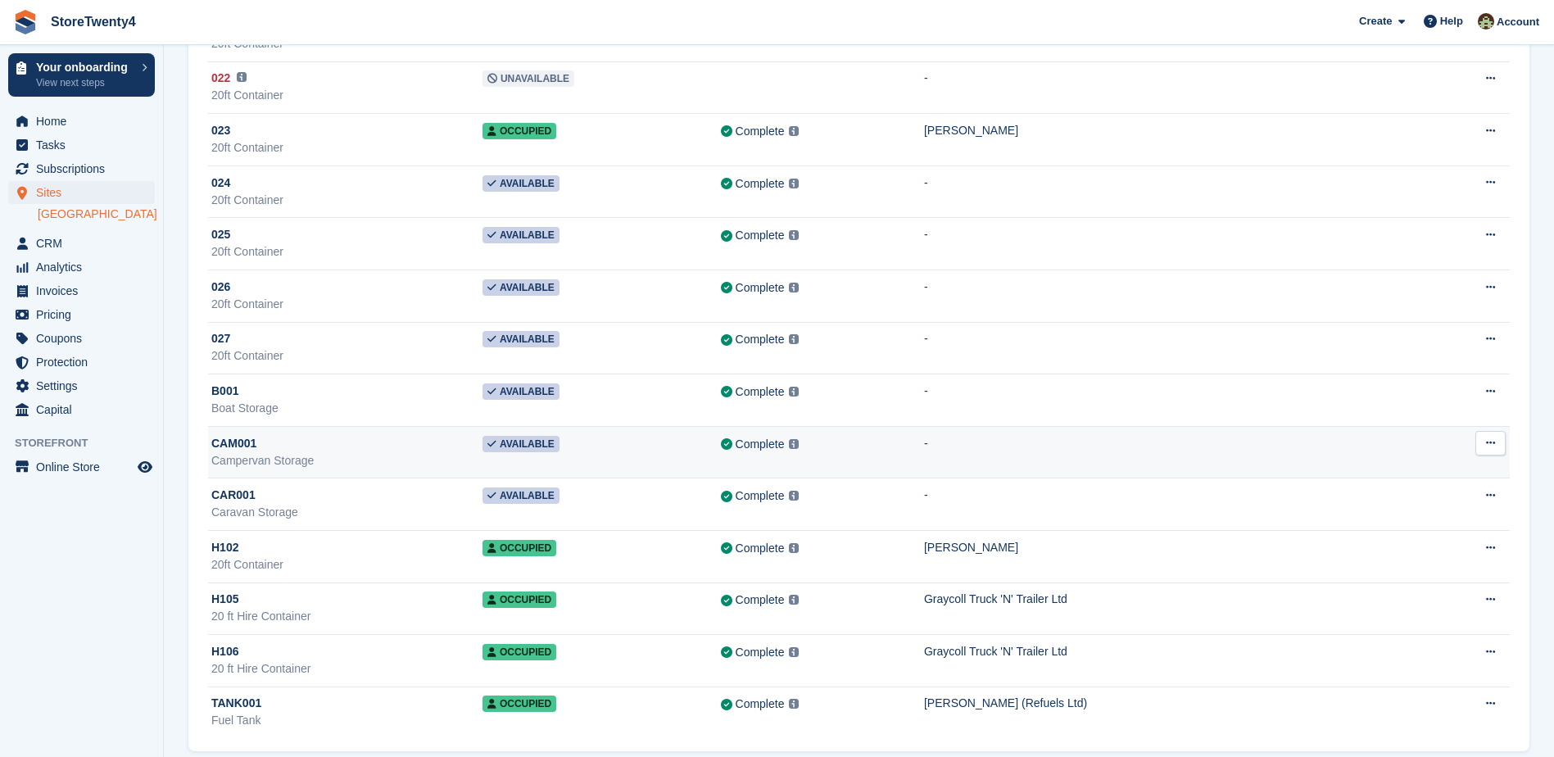
scroll to position [1206, 0]
